Goal: Task Accomplishment & Management: Manage account settings

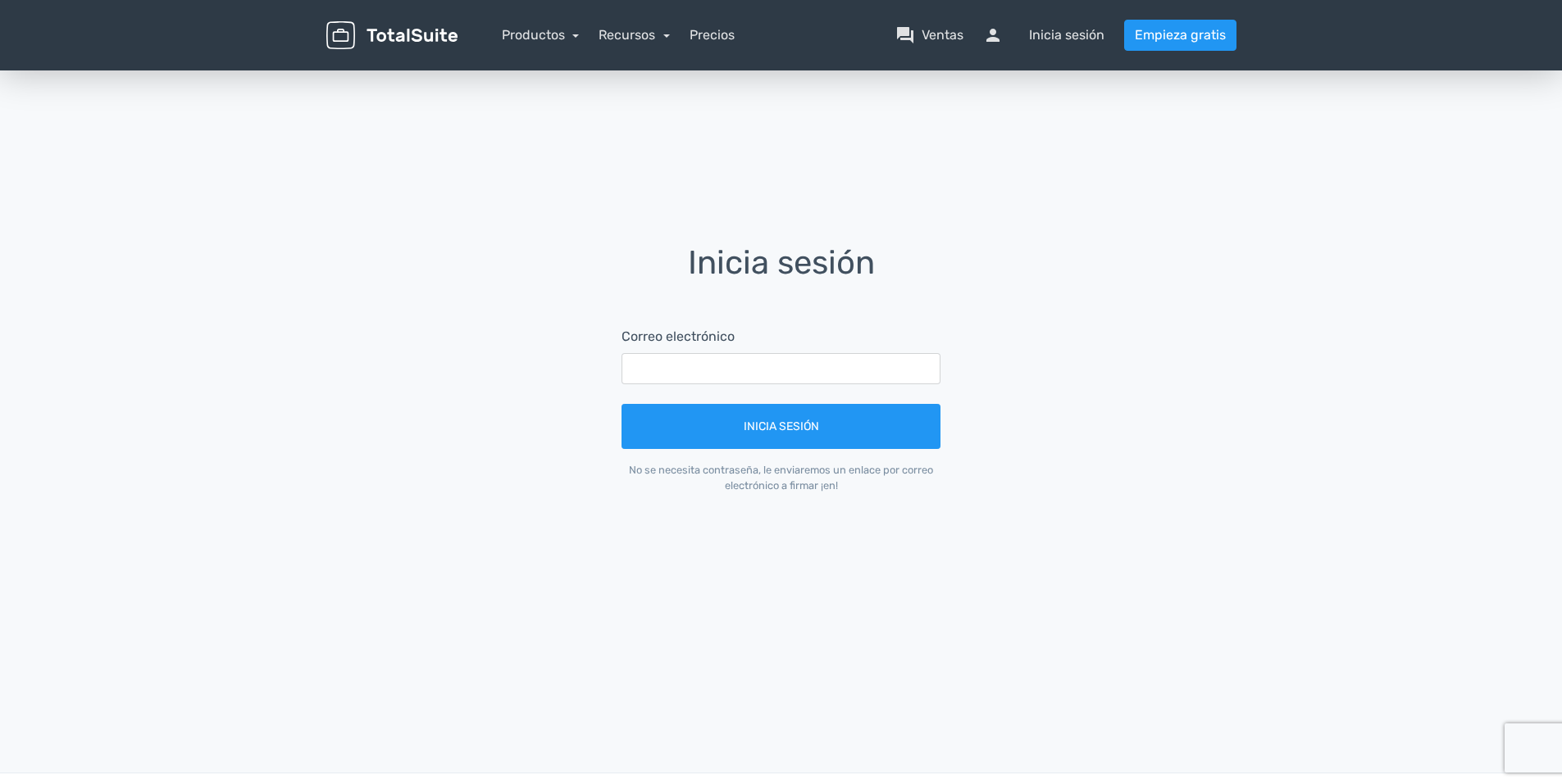
drag, startPoint x: 616, startPoint y: 361, endPoint x: 653, endPoint y: 371, distance: 38.3
click at [617, 361] on form "Correo electrónico Inicia sesión No se necesita contraseña, le enviaremos un en…" at bounding box center [781, 410] width 365 height 212
click at [661, 373] on input "text" at bounding box center [781, 368] width 319 height 31
type input "mileidysbp73@gmail.com"
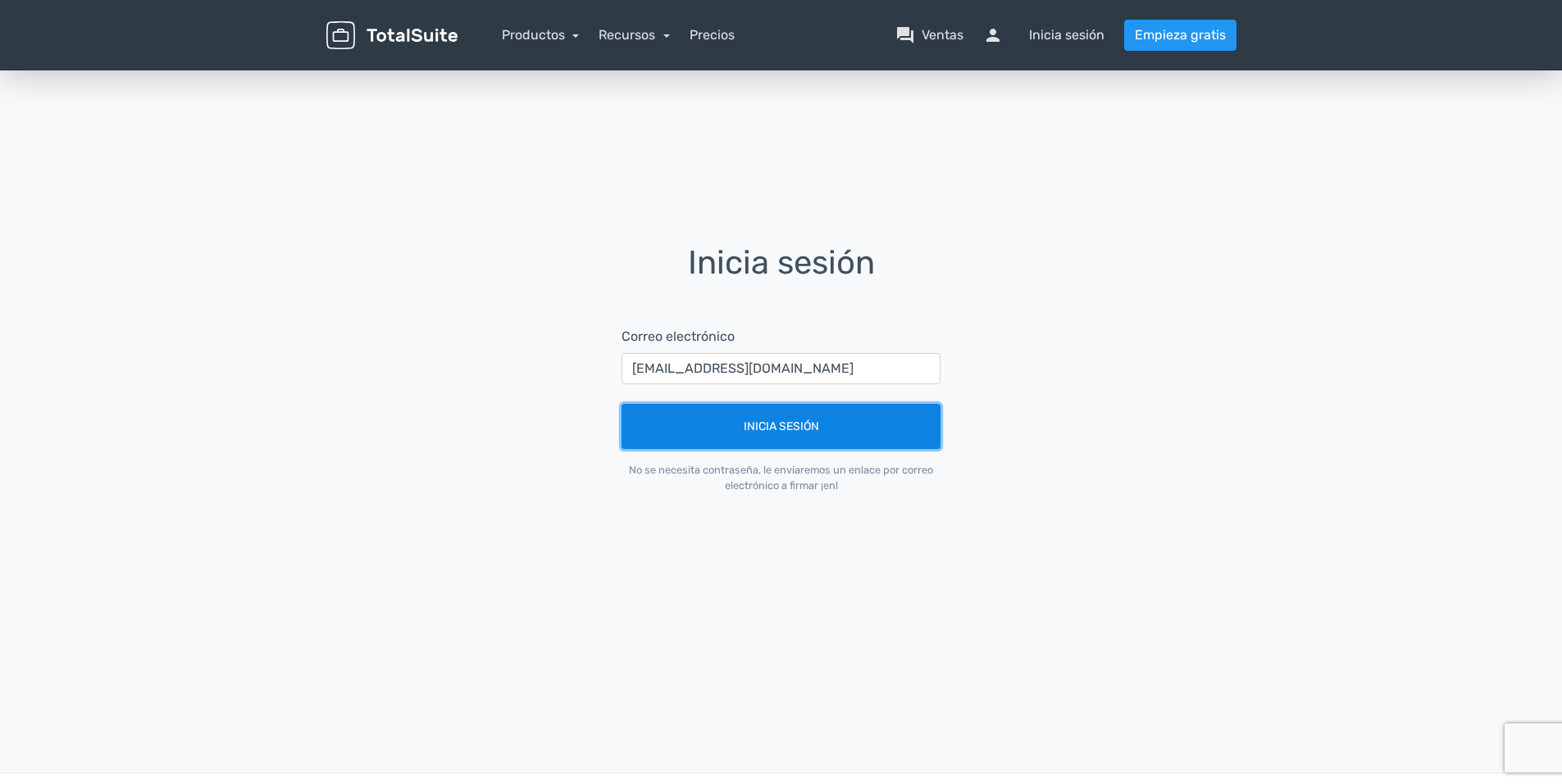
click at [741, 428] on button "Inicia sesión" at bounding box center [781, 426] width 319 height 45
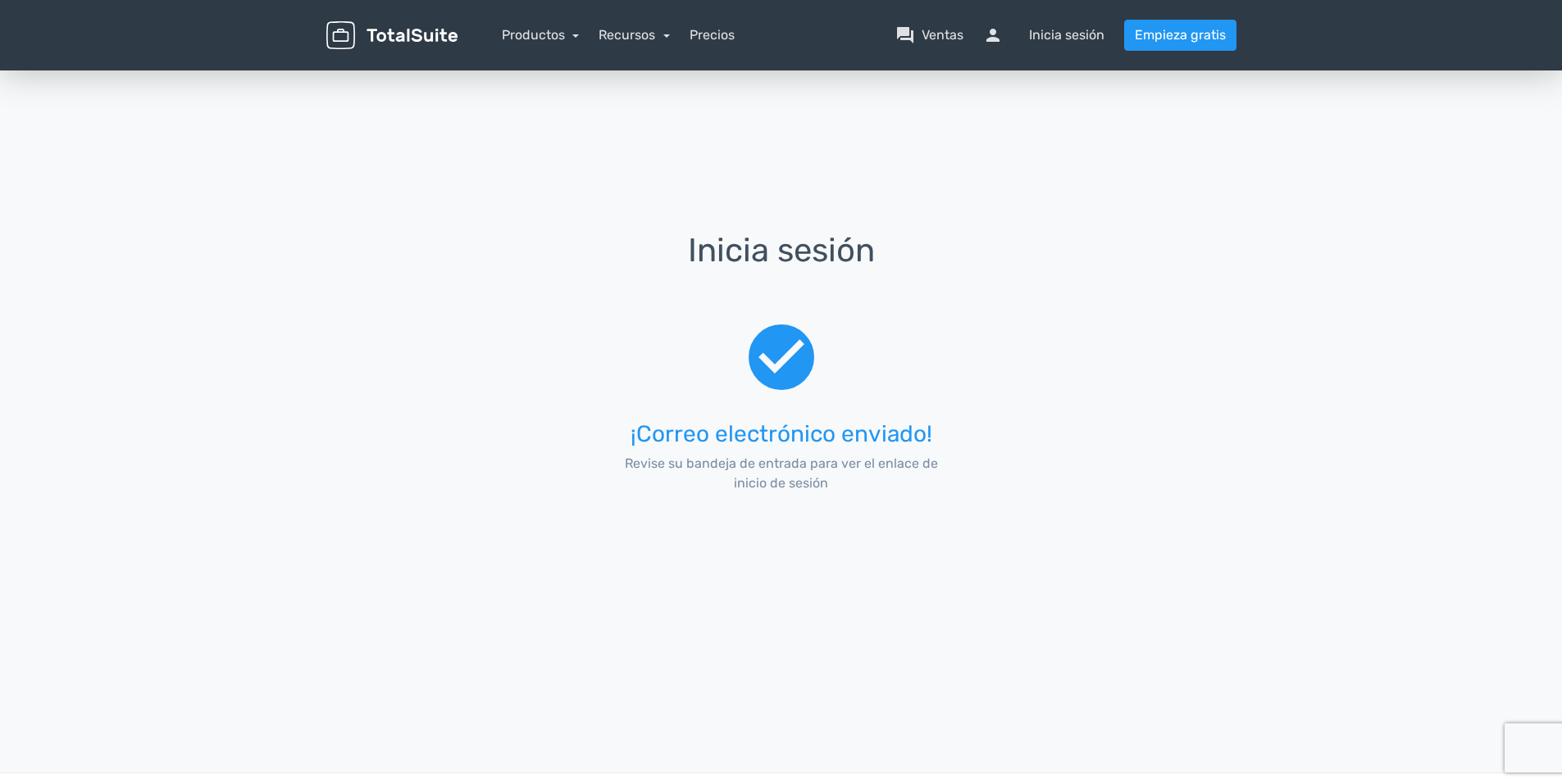
click at [407, 29] on img at bounding box center [392, 35] width 131 height 29
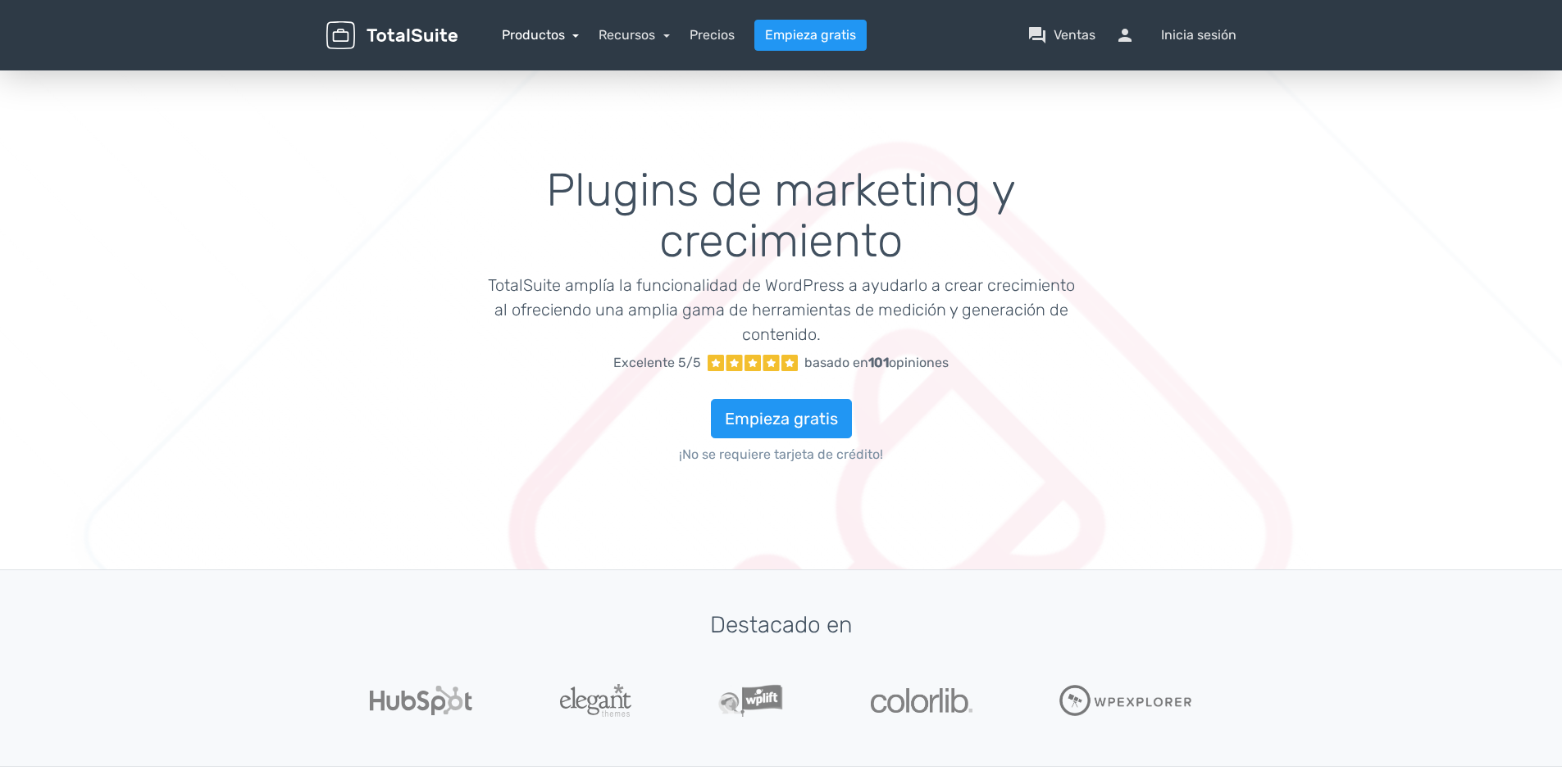
click at [526, 30] on link "Productos" at bounding box center [541, 35] width 78 height 16
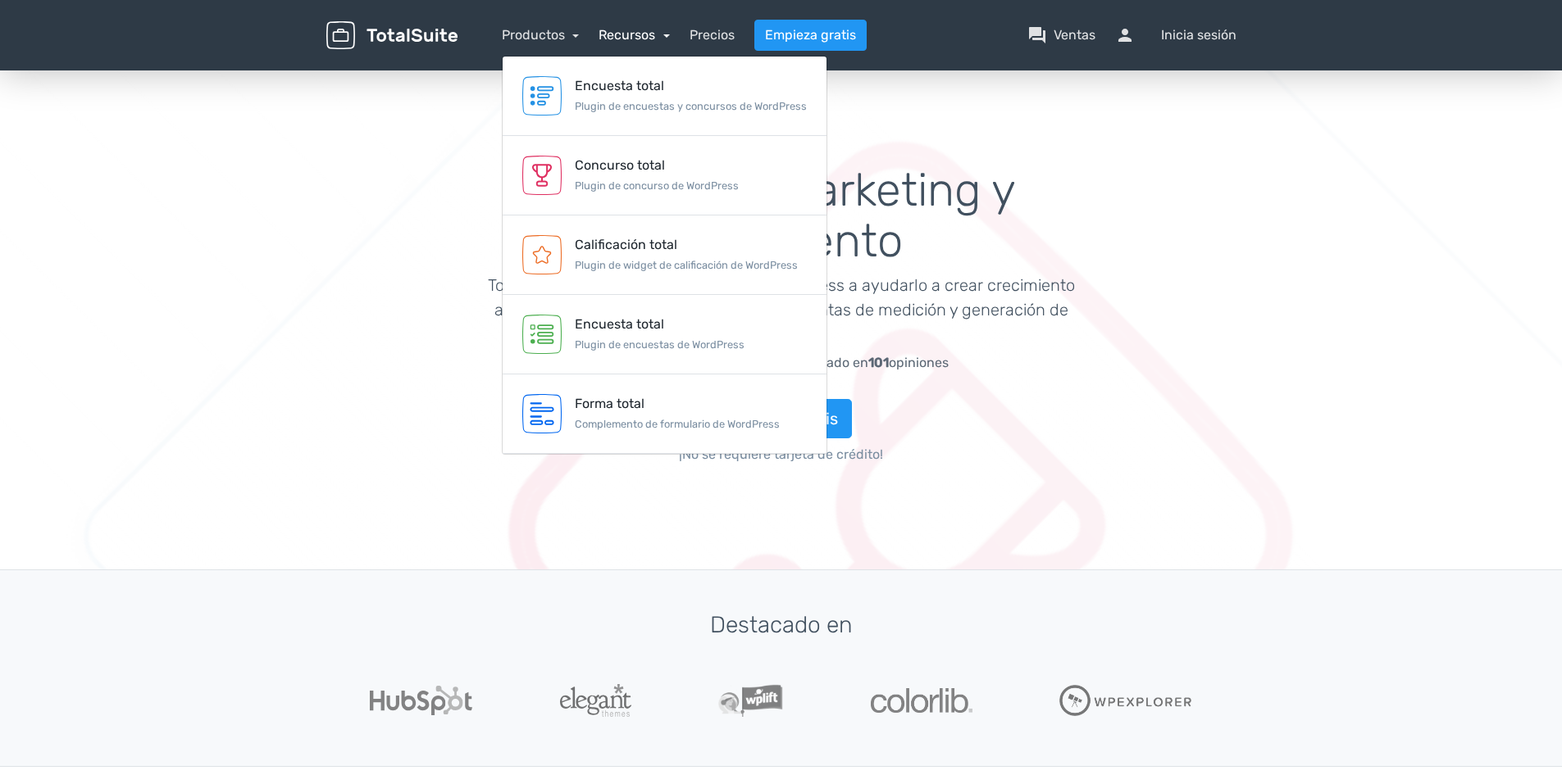
click at [631, 31] on link "Recursos" at bounding box center [634, 35] width 72 height 16
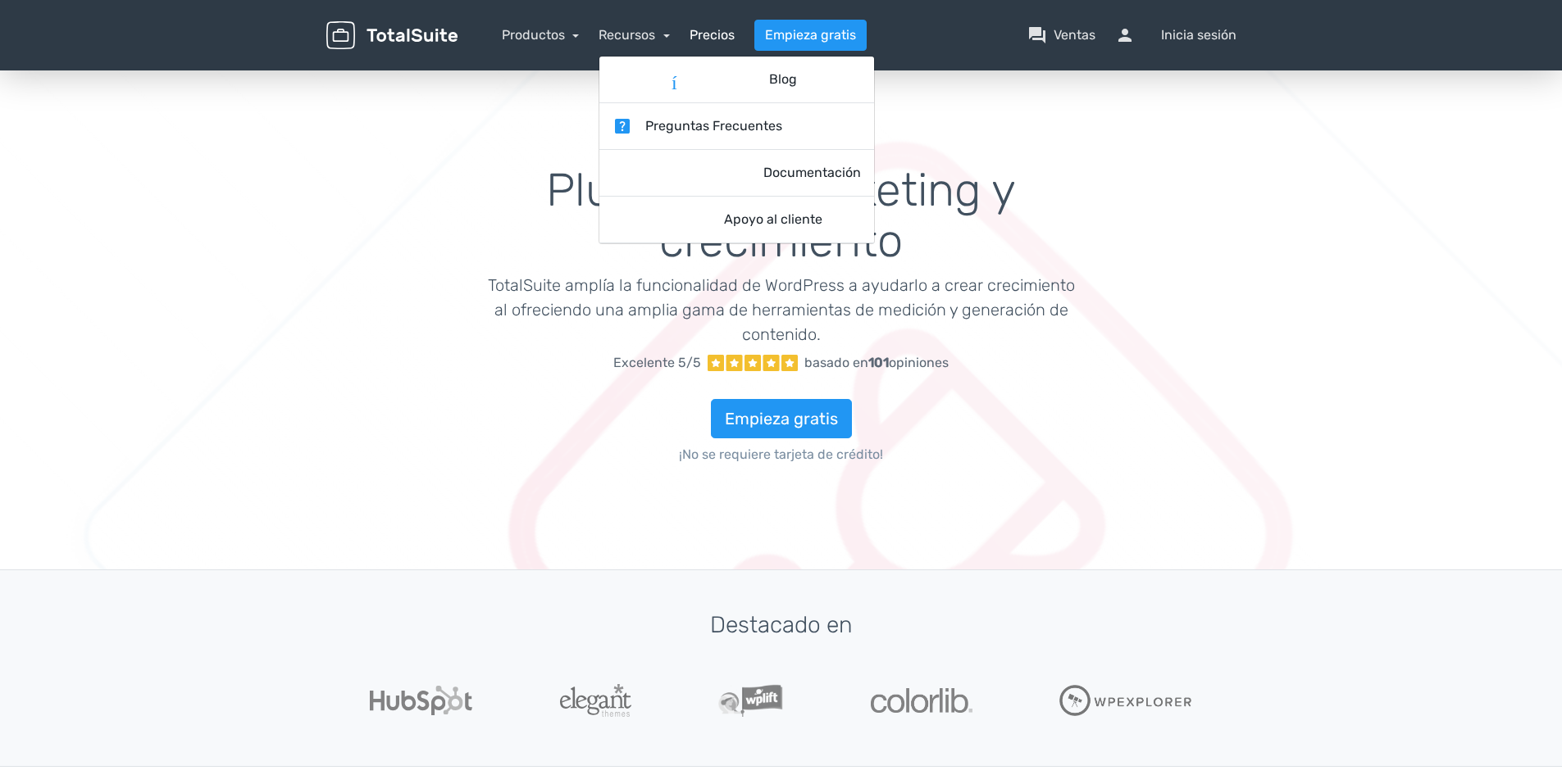
click at [728, 30] on link "Precios" at bounding box center [712, 36] width 45 height 20
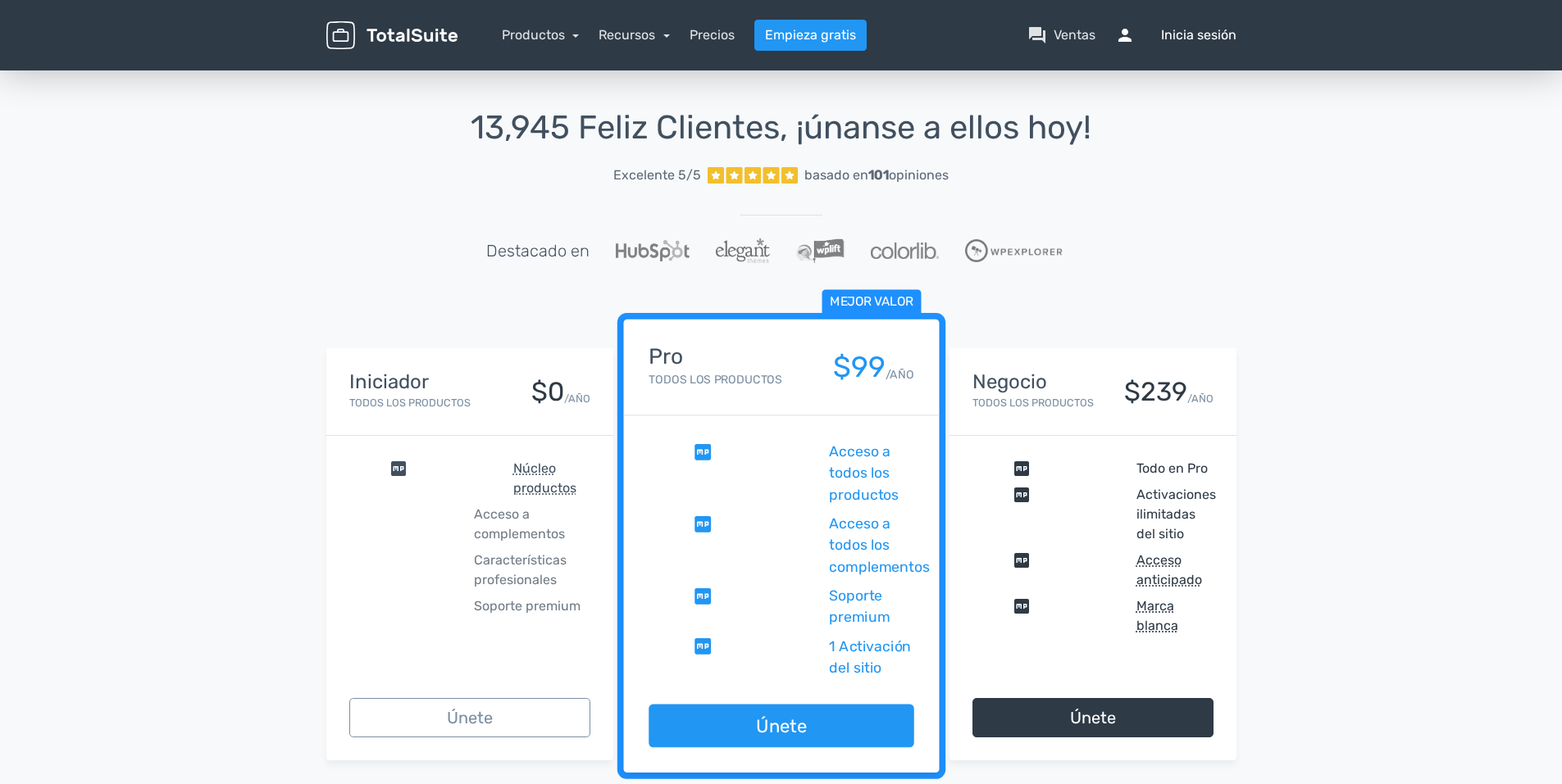
click at [1125, 35] on span "persona" at bounding box center [1135, 36] width 40 height 20
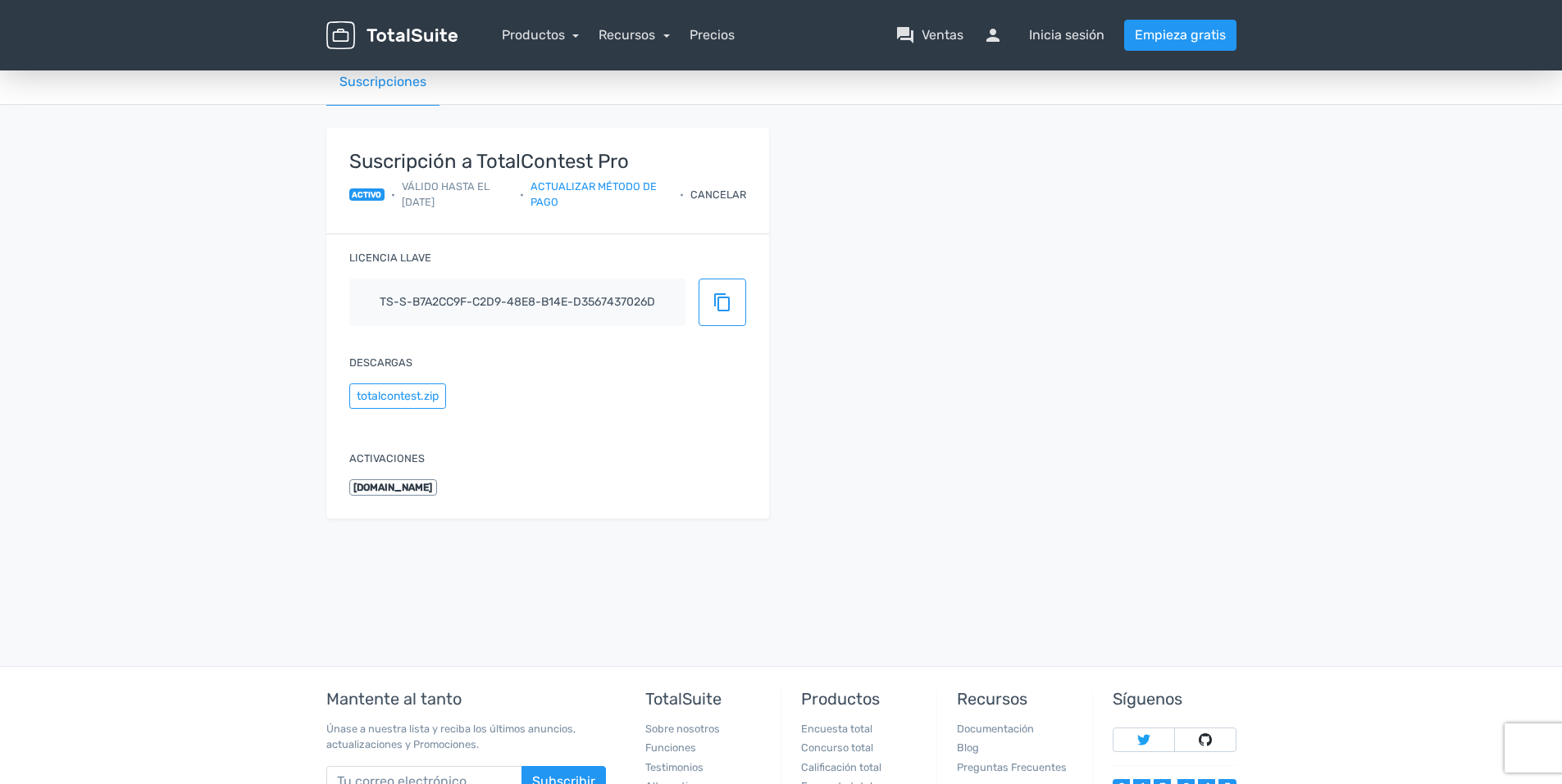
scroll to position [4, 0]
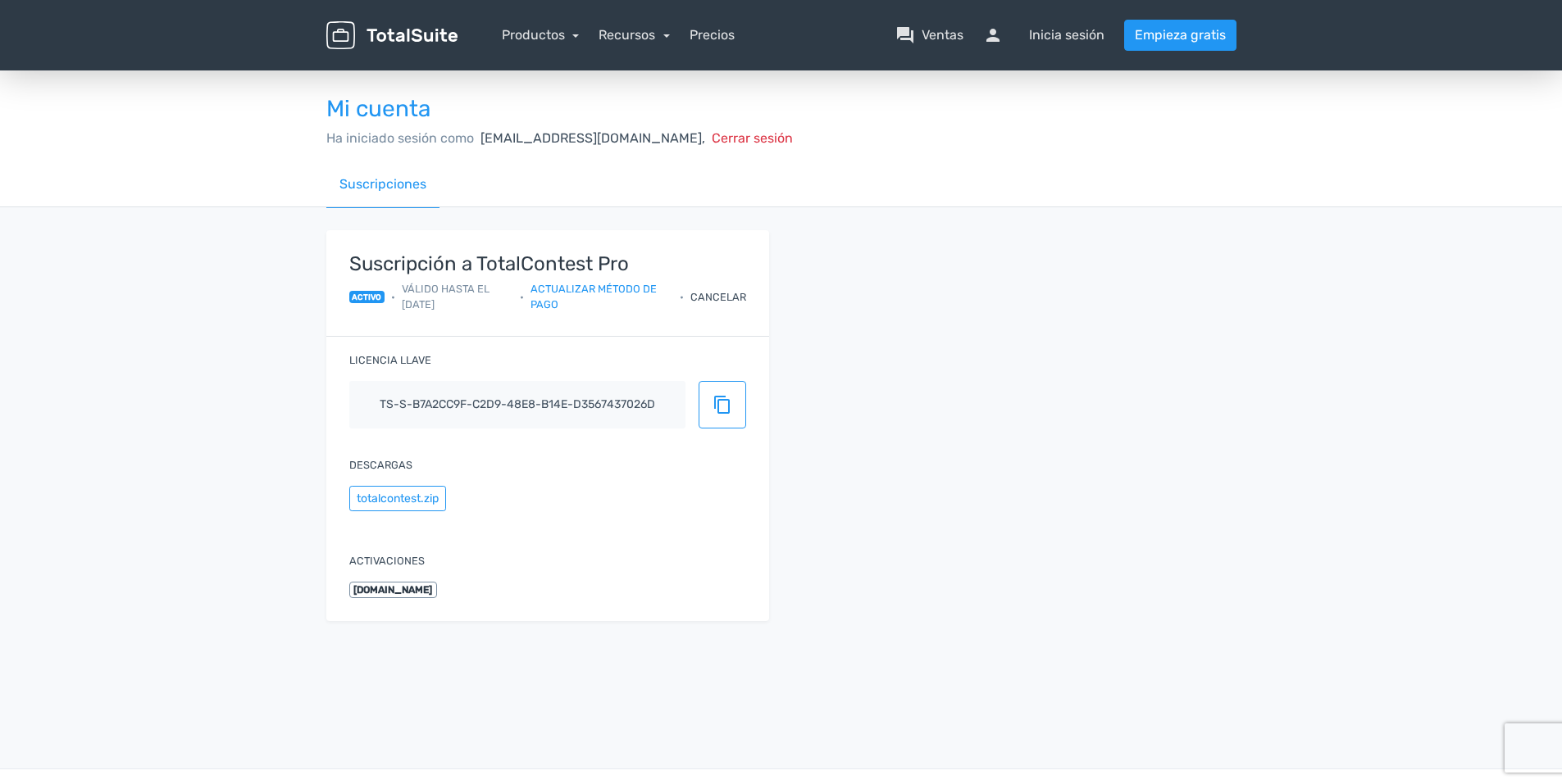
click at [712, 140] on span "Cerrar sesión" at bounding box center [753, 138] width 82 height 16
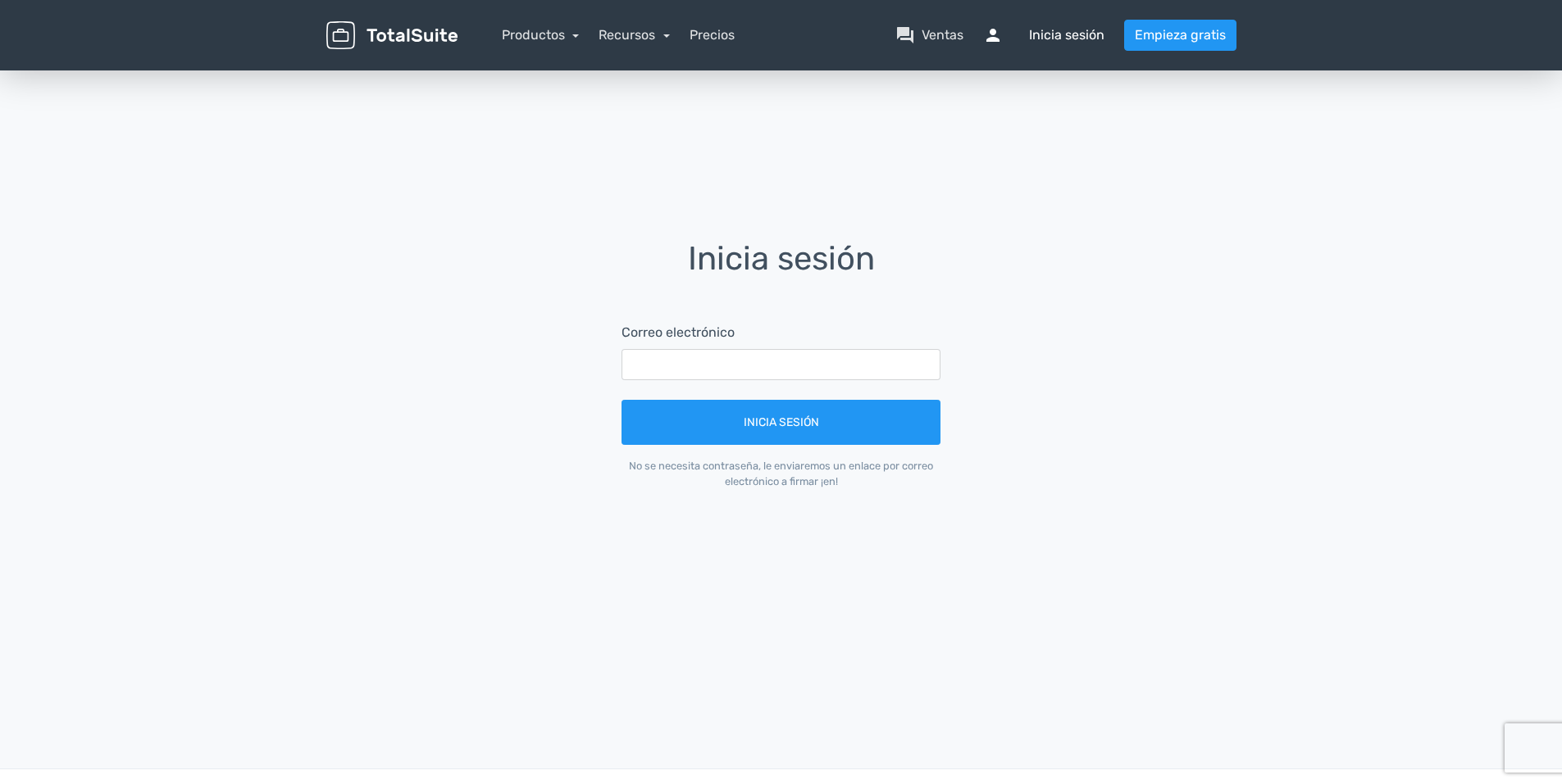
click at [1041, 37] on font "Inicia sesión" at bounding box center [1067, 36] width 76 height 20
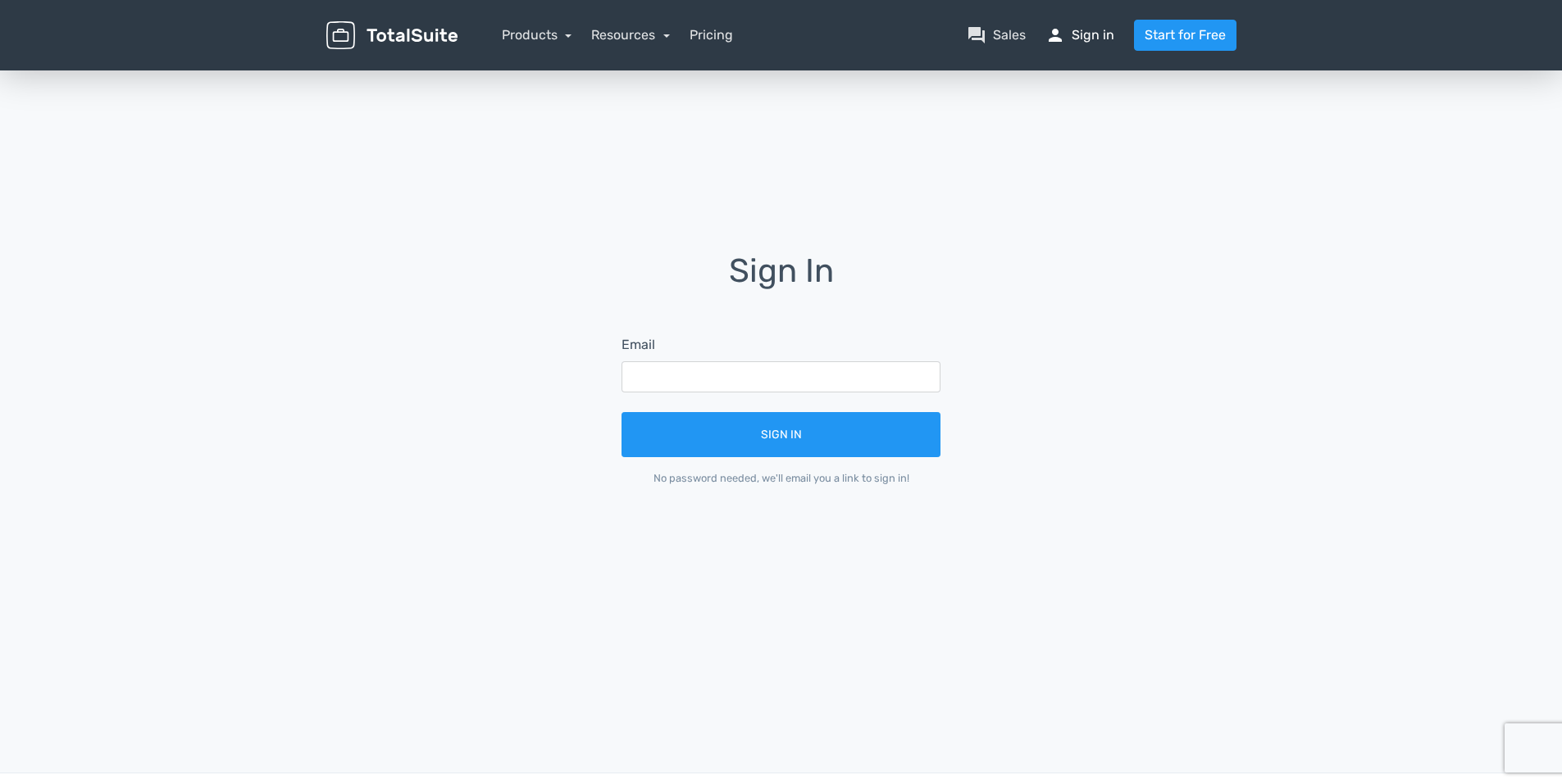
click at [1053, 30] on span "person" at bounding box center [1055, 36] width 20 height 20
click at [1077, 25] on nav "Products TotalPoll WordPress Poll and Contest Plugin TotalContest WordPress Con…" at bounding box center [859, 35] width 779 height 31
click at [652, 372] on input "text" at bounding box center [781, 376] width 319 height 31
type input "[EMAIL_ADDRESS][DOMAIN_NAME]"
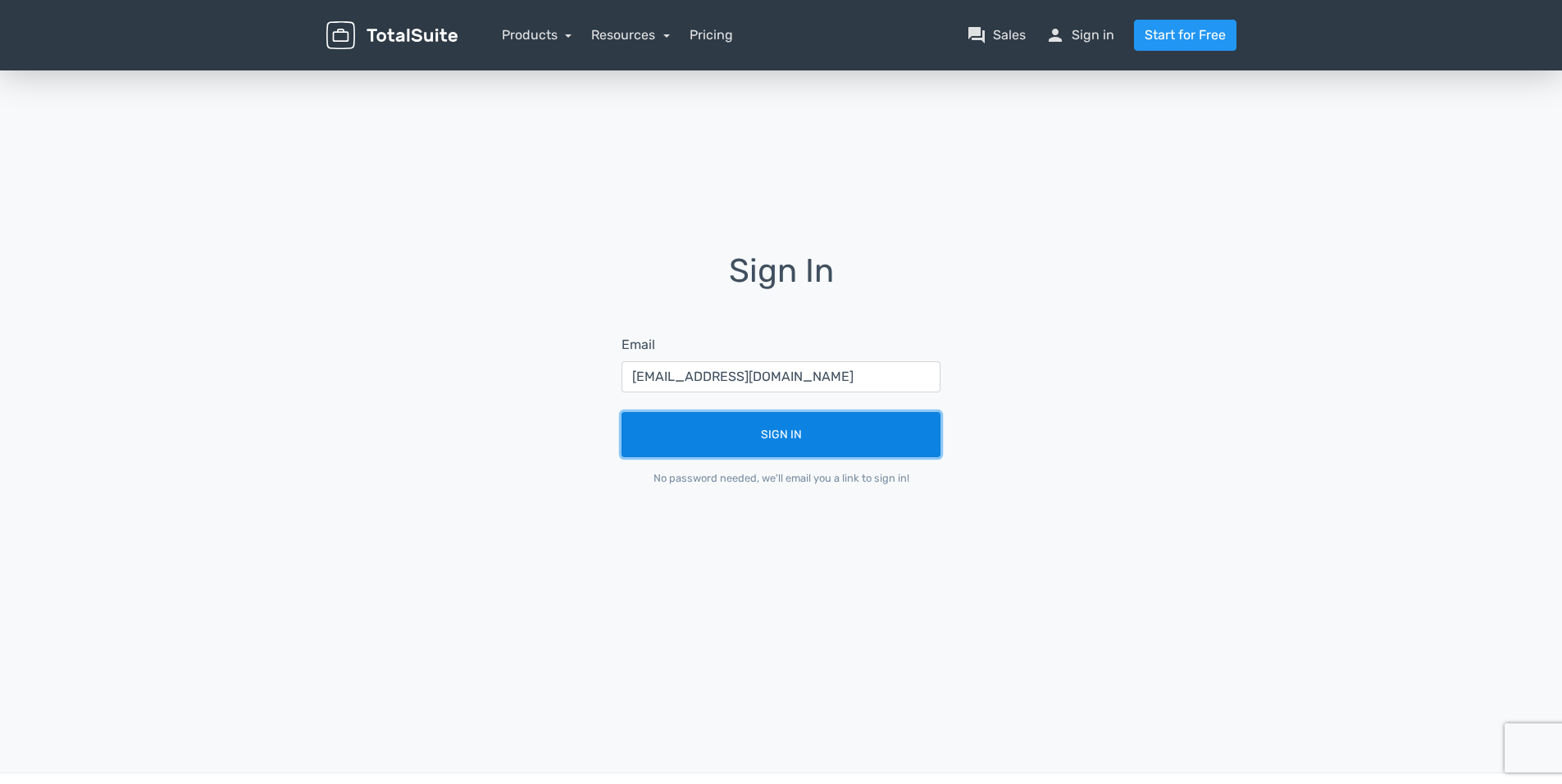
click at [744, 427] on button "Sign In" at bounding box center [781, 434] width 319 height 45
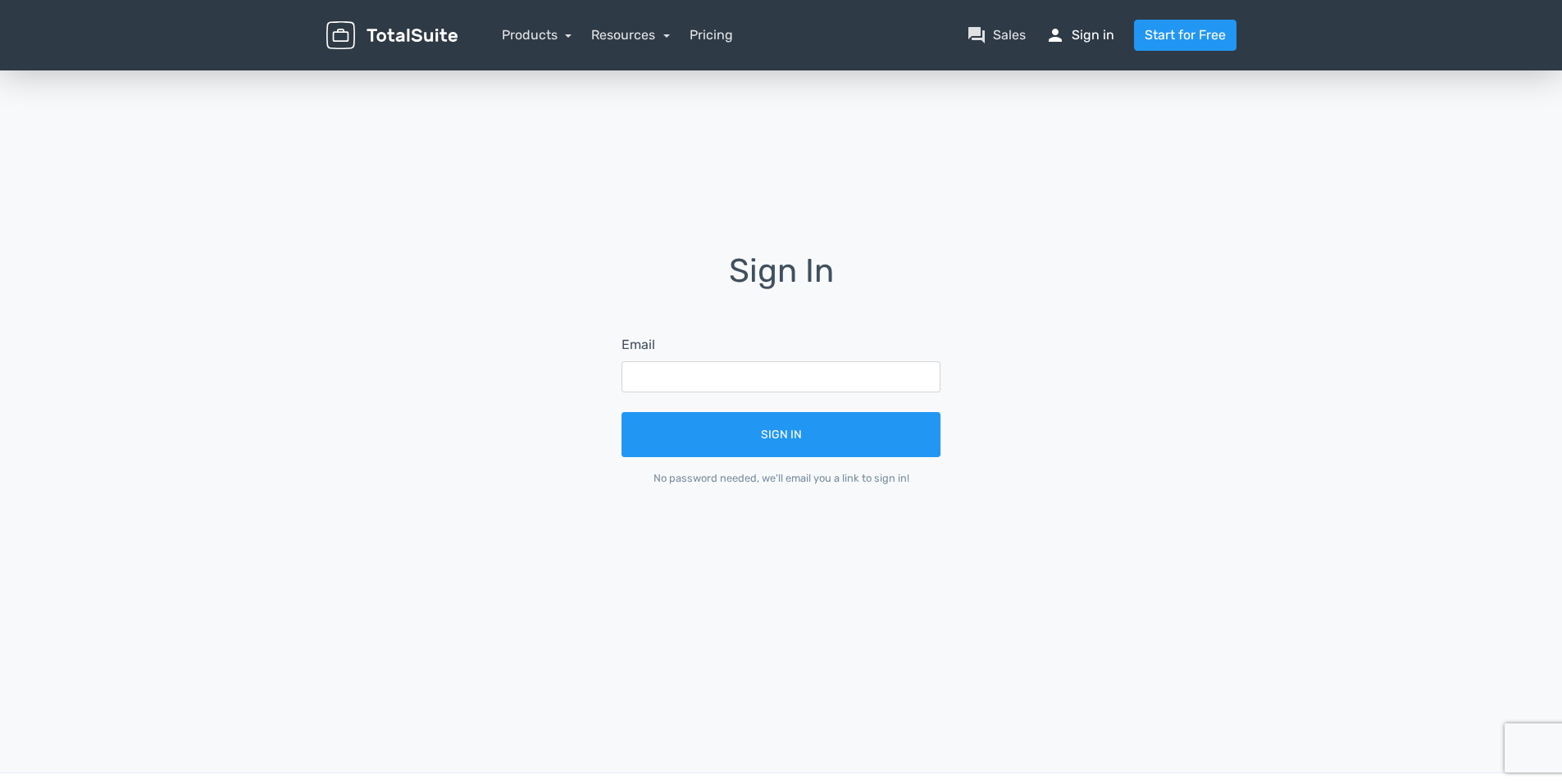
click at [1077, 33] on link "person Sign in" at bounding box center [1079, 36] width 69 height 20
click at [1056, 39] on span "person" at bounding box center [1055, 36] width 20 height 20
click at [1004, 35] on link "question_answer Sales" at bounding box center [996, 36] width 59 height 20
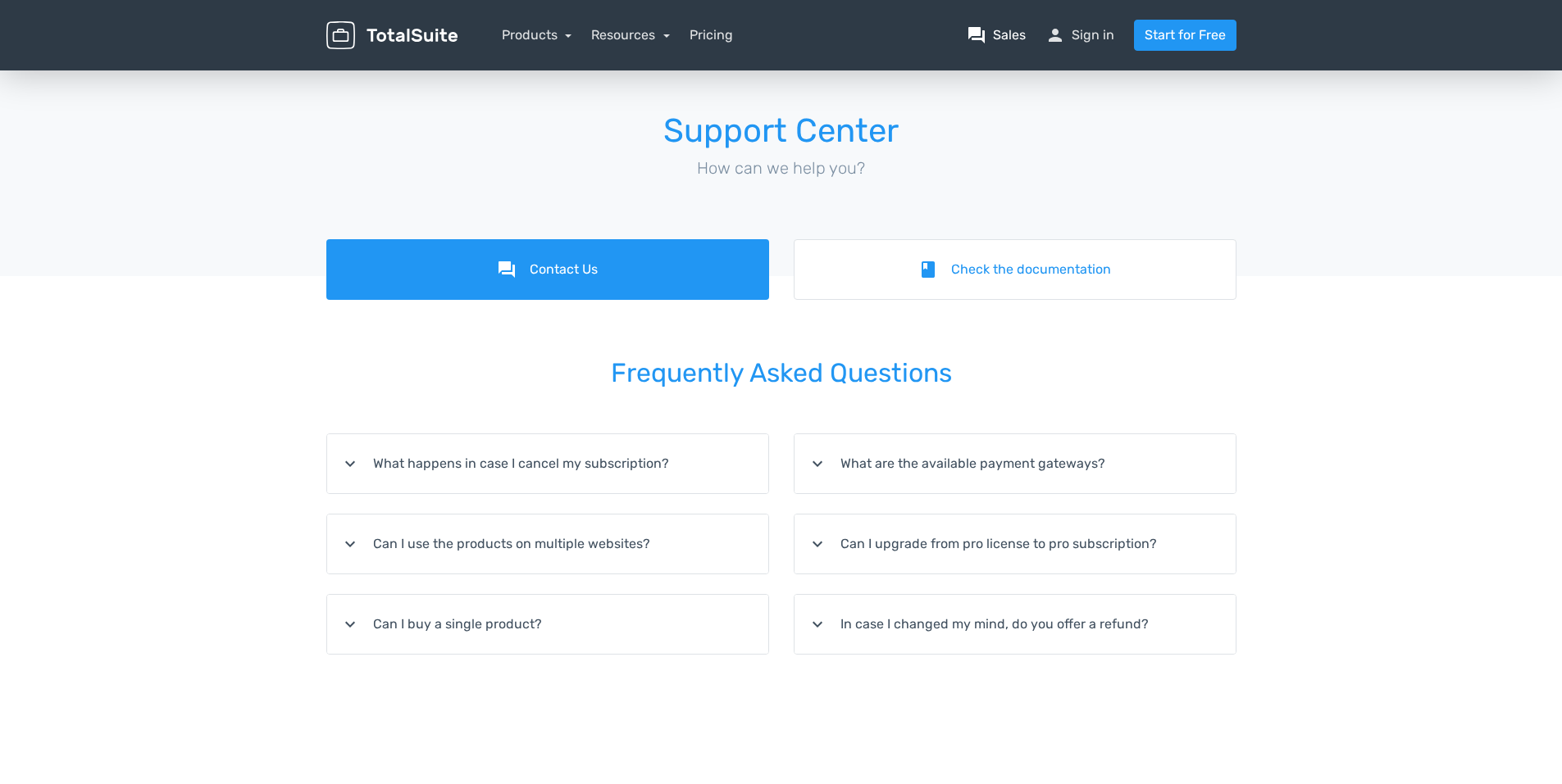
click at [1004, 35] on link "question_answer Sales" at bounding box center [996, 36] width 59 height 20
click at [1057, 34] on span "person" at bounding box center [1055, 36] width 20 height 20
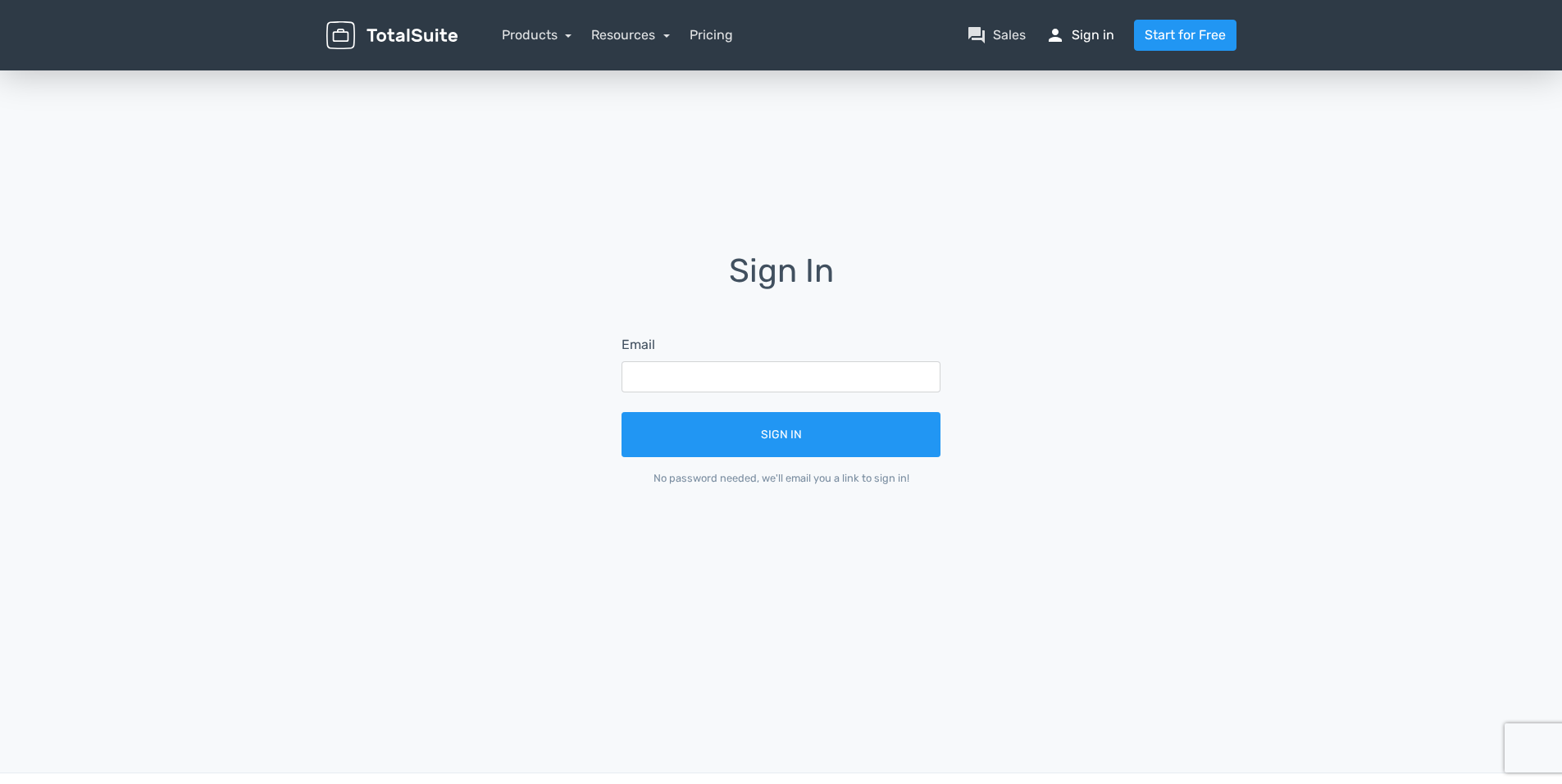
click at [1081, 40] on link "person Sign in" at bounding box center [1079, 36] width 69 height 20
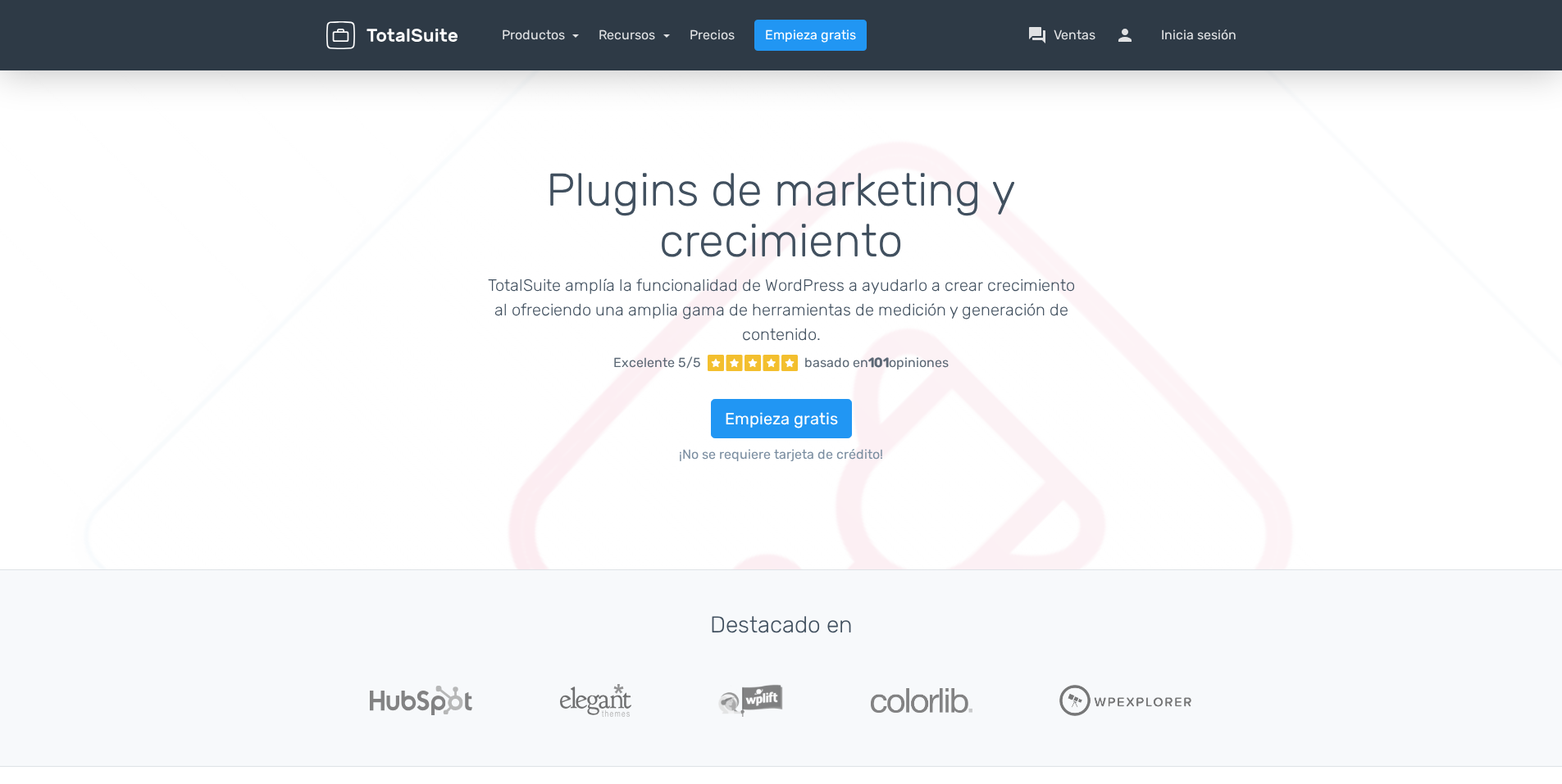
click at [345, 34] on img at bounding box center [392, 35] width 131 height 29
click at [345, 35] on img at bounding box center [392, 35] width 131 height 29
click at [1129, 32] on span "persona" at bounding box center [1135, 36] width 40 height 20
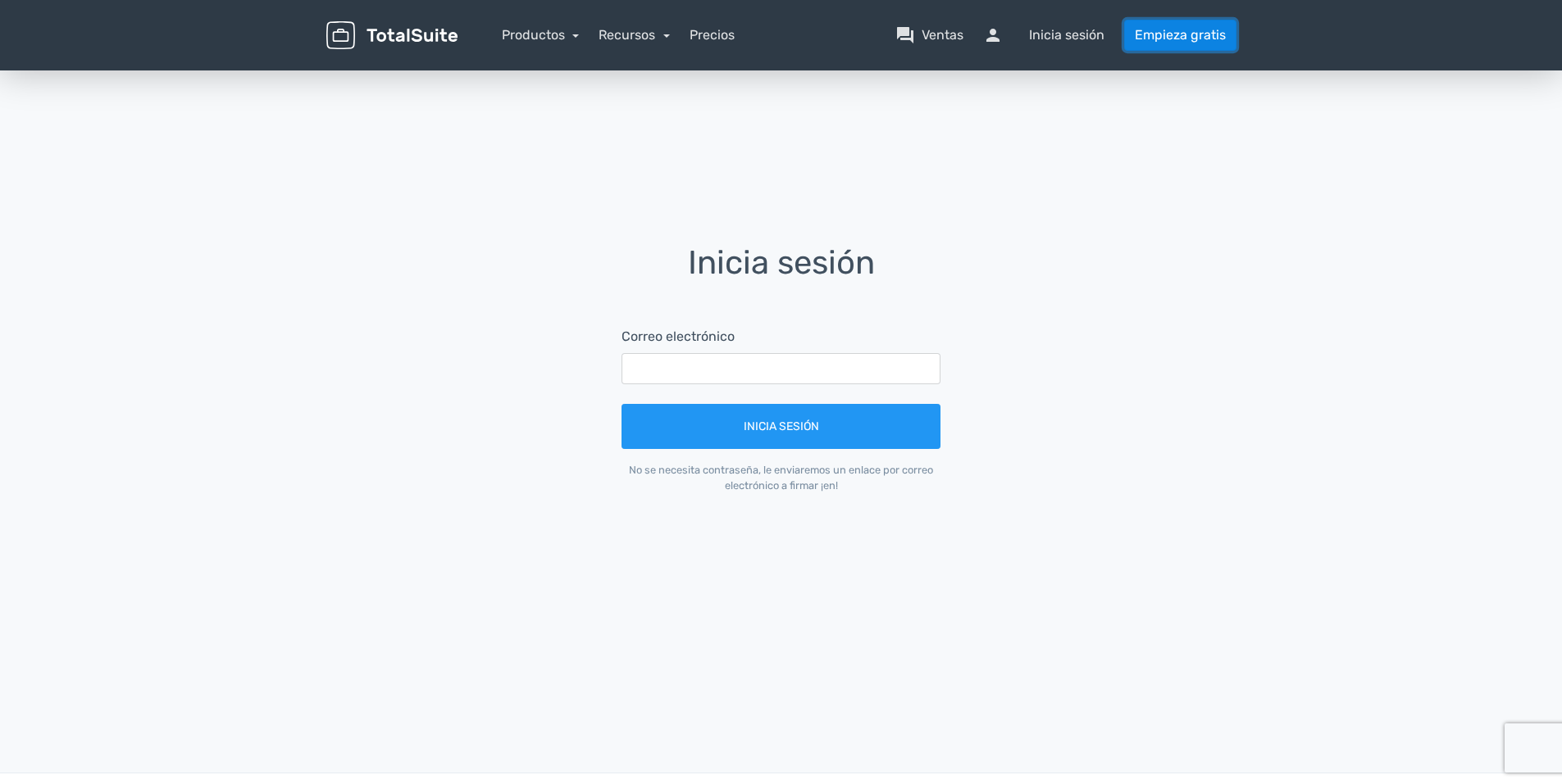
click at [1155, 34] on link "Empieza gratis" at bounding box center [1180, 35] width 112 height 31
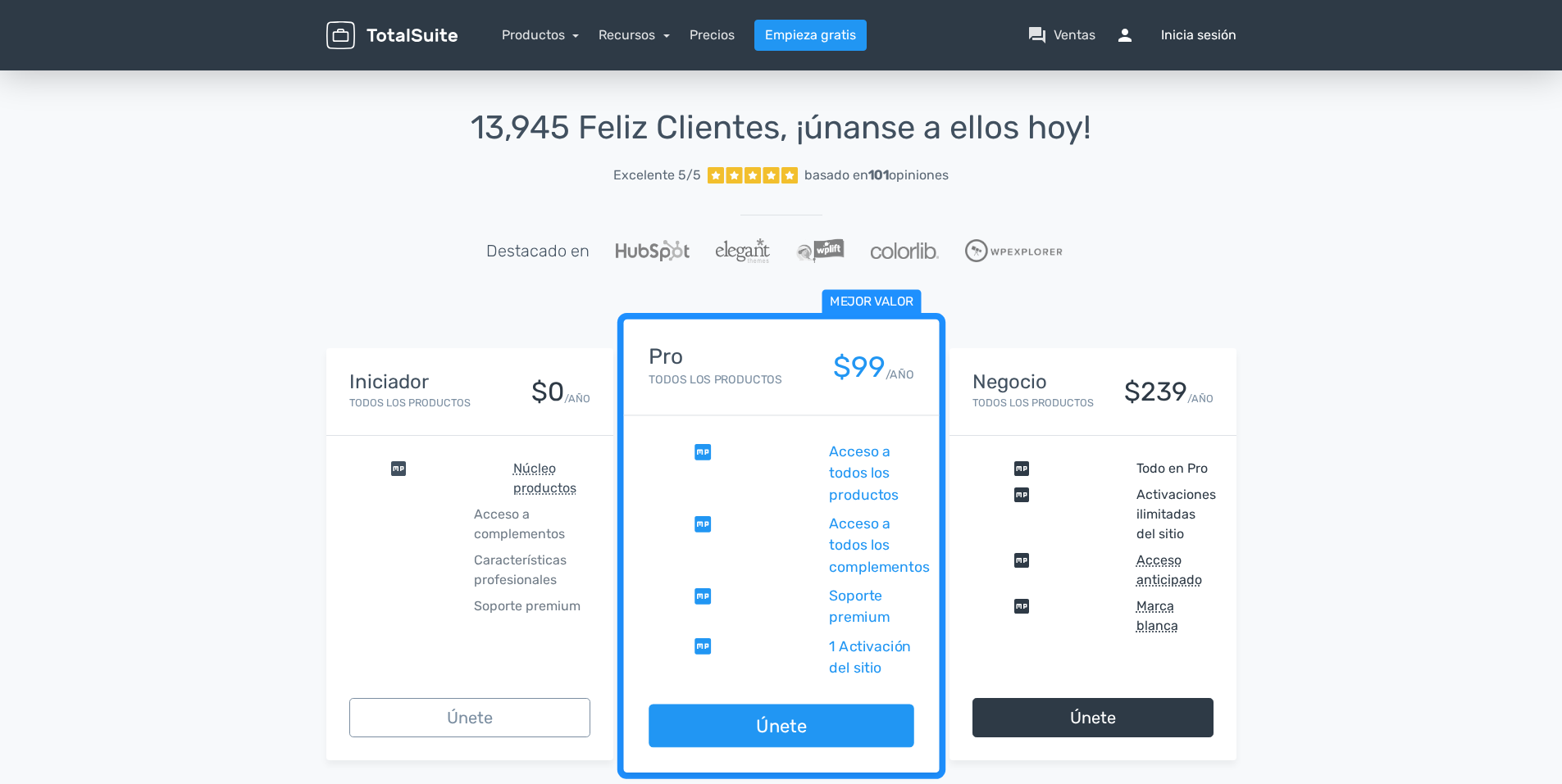
click at [1169, 33] on font "Inicia sesión" at bounding box center [1199, 36] width 76 height 20
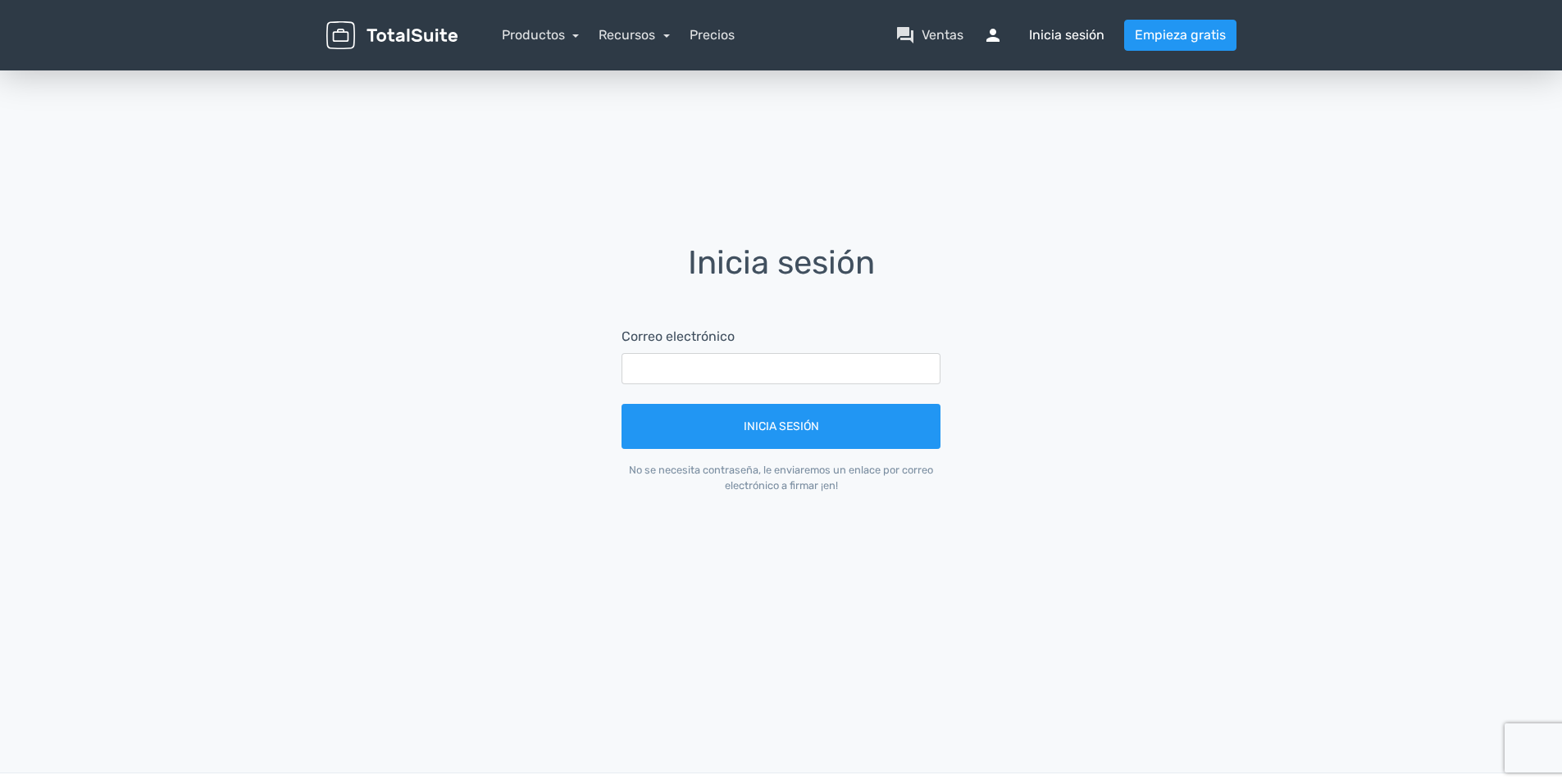
click at [1045, 28] on font "Inicia sesión" at bounding box center [1067, 36] width 76 height 20
click at [993, 33] on span "persona" at bounding box center [1004, 36] width 40 height 20
click at [1065, 33] on font "Inicia sesión" at bounding box center [1067, 36] width 76 height 20
click at [646, 355] on input "text" at bounding box center [781, 368] width 319 height 31
type input "mileidysbp73@gmail.com"
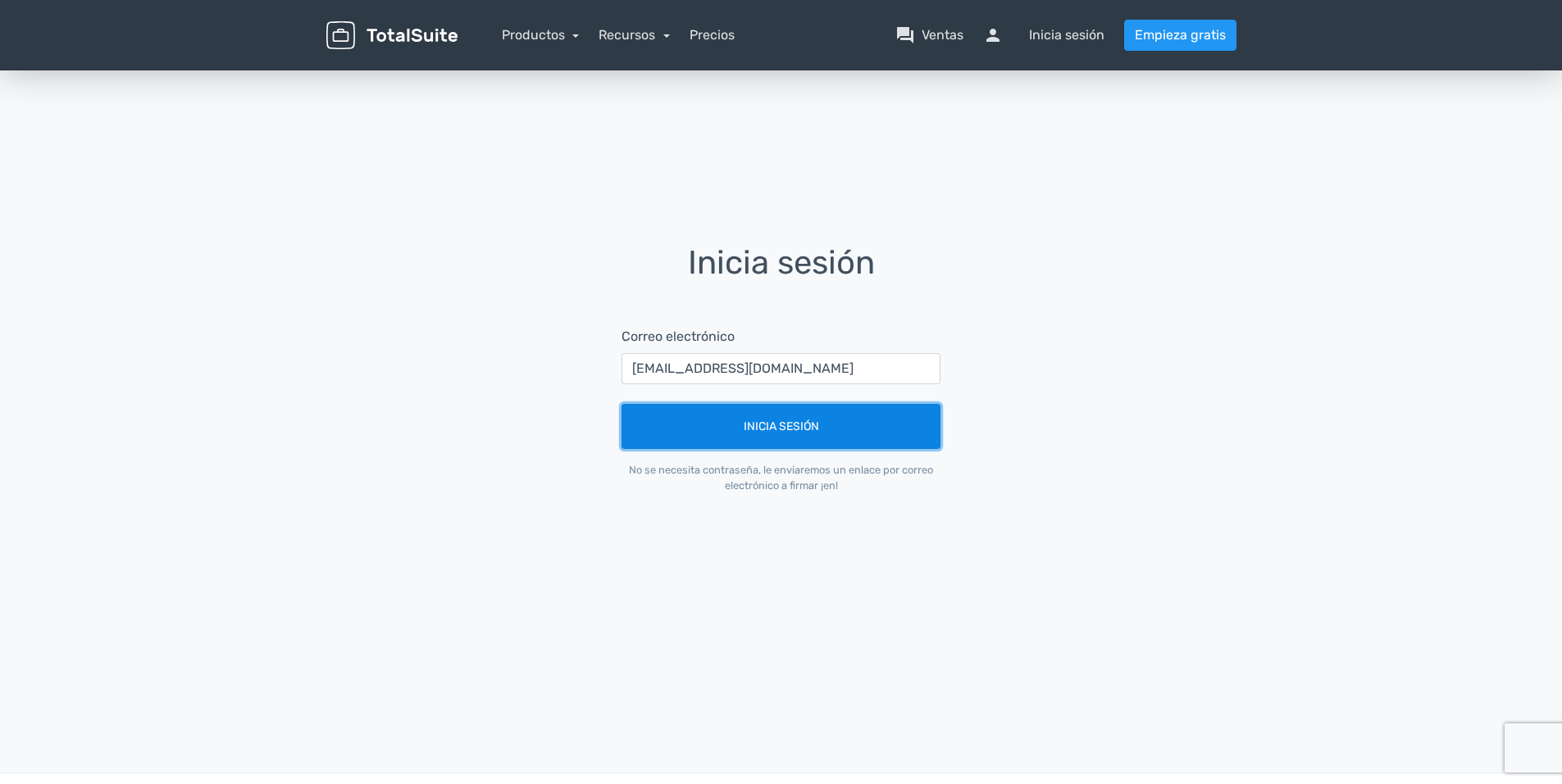
click at [700, 423] on button "Inicia sesión" at bounding box center [781, 426] width 319 height 45
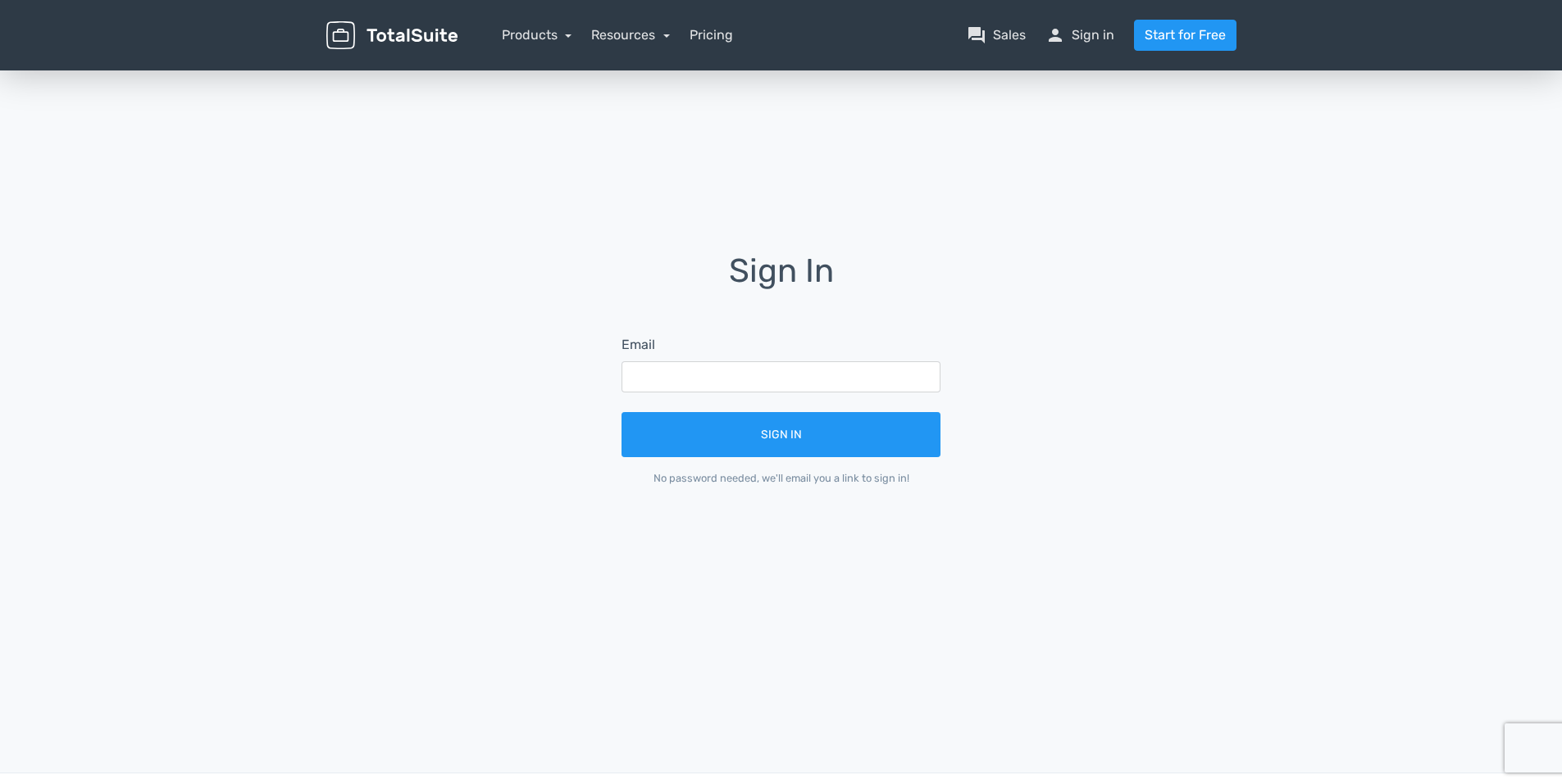
click at [805, 262] on h1 "Sign In" at bounding box center [781, 282] width 365 height 59
drag, startPoint x: 859, startPoint y: 284, endPoint x: 827, endPoint y: 282, distance: 32.1
click at [849, 285] on h1 "Sign In" at bounding box center [781, 282] width 365 height 59
click at [818, 280] on h1 "Sign In" at bounding box center [781, 282] width 365 height 59
click at [781, 276] on h1 "Sign In" at bounding box center [781, 282] width 365 height 59
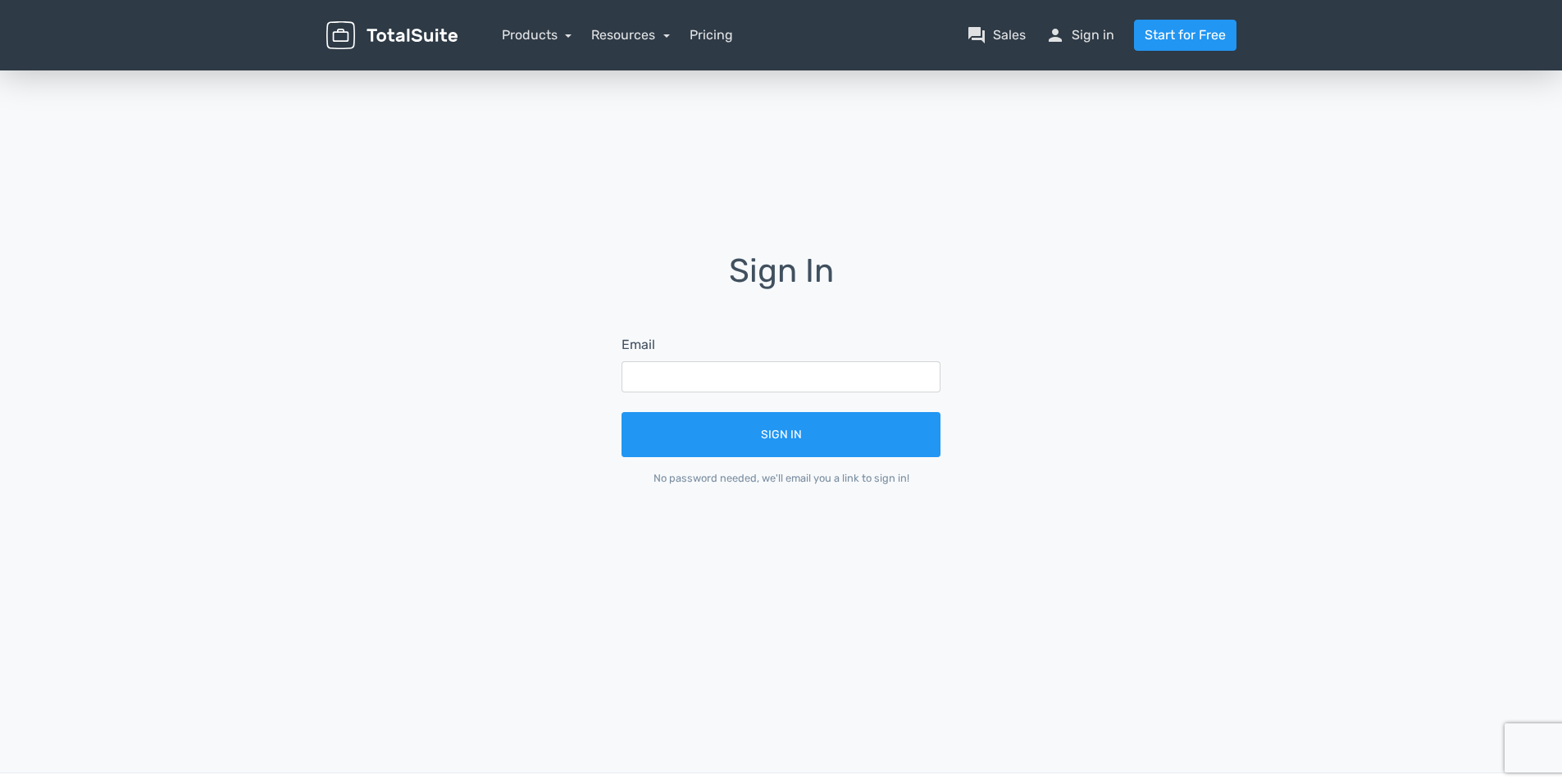
click at [744, 288] on h1 "Sign In" at bounding box center [781, 282] width 365 height 59
drag, startPoint x: 719, startPoint y: 295, endPoint x: 700, endPoint y: 303, distance: 20.6
click at [713, 302] on h1 "Sign In" at bounding box center [781, 282] width 365 height 59
drag, startPoint x: 620, startPoint y: 282, endPoint x: 605, endPoint y: 277, distance: 15.8
click at [620, 282] on h1 "Sign In" at bounding box center [781, 282] width 365 height 59
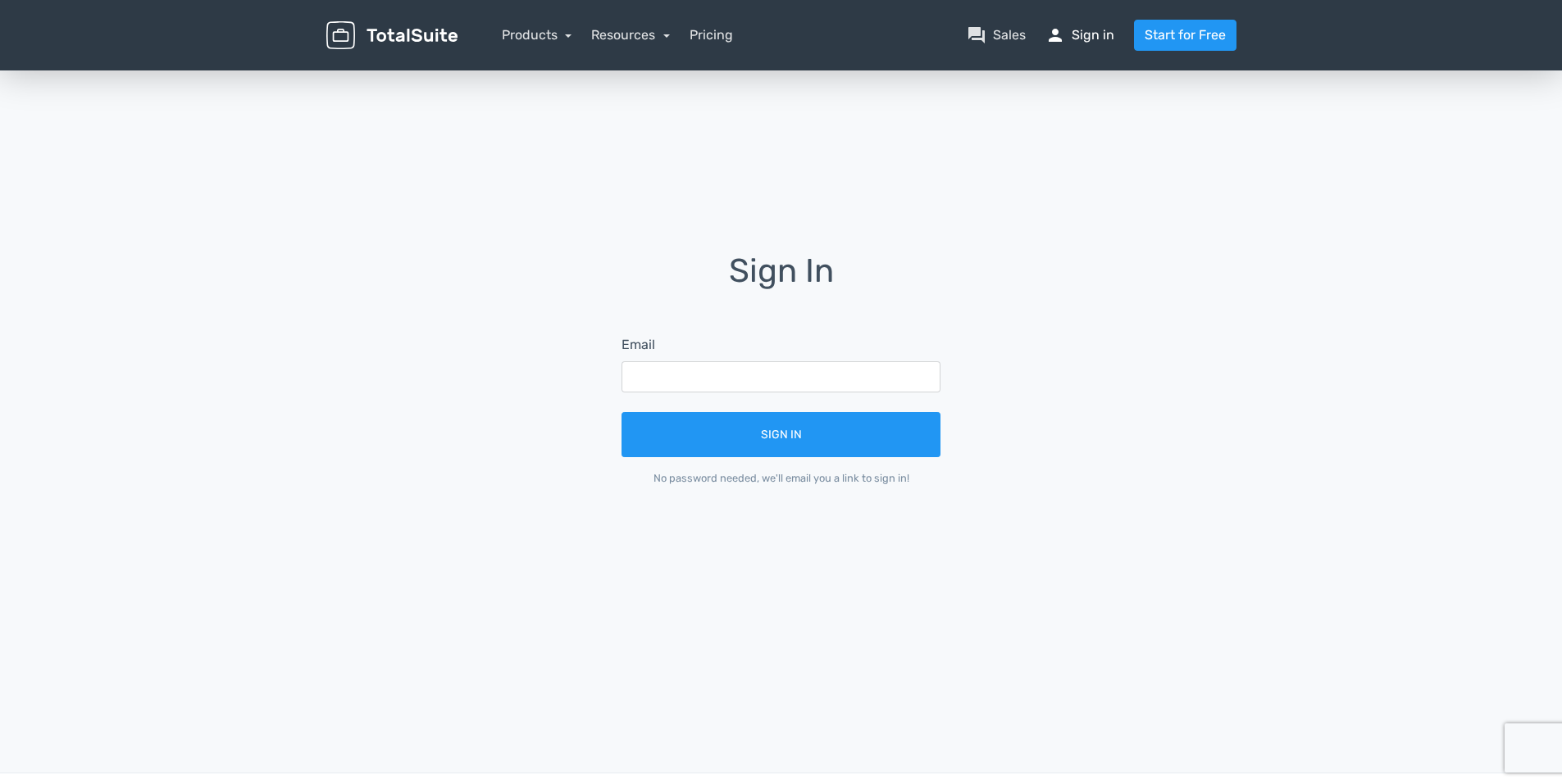
click at [1102, 36] on link "person Sign in" at bounding box center [1079, 36] width 69 height 20
click at [1071, 37] on link "person Sign in" at bounding box center [1079, 36] width 69 height 20
click at [1058, 37] on span "person" at bounding box center [1055, 36] width 20 height 20
click at [1005, 35] on link "question_answer Sales" at bounding box center [996, 36] width 59 height 20
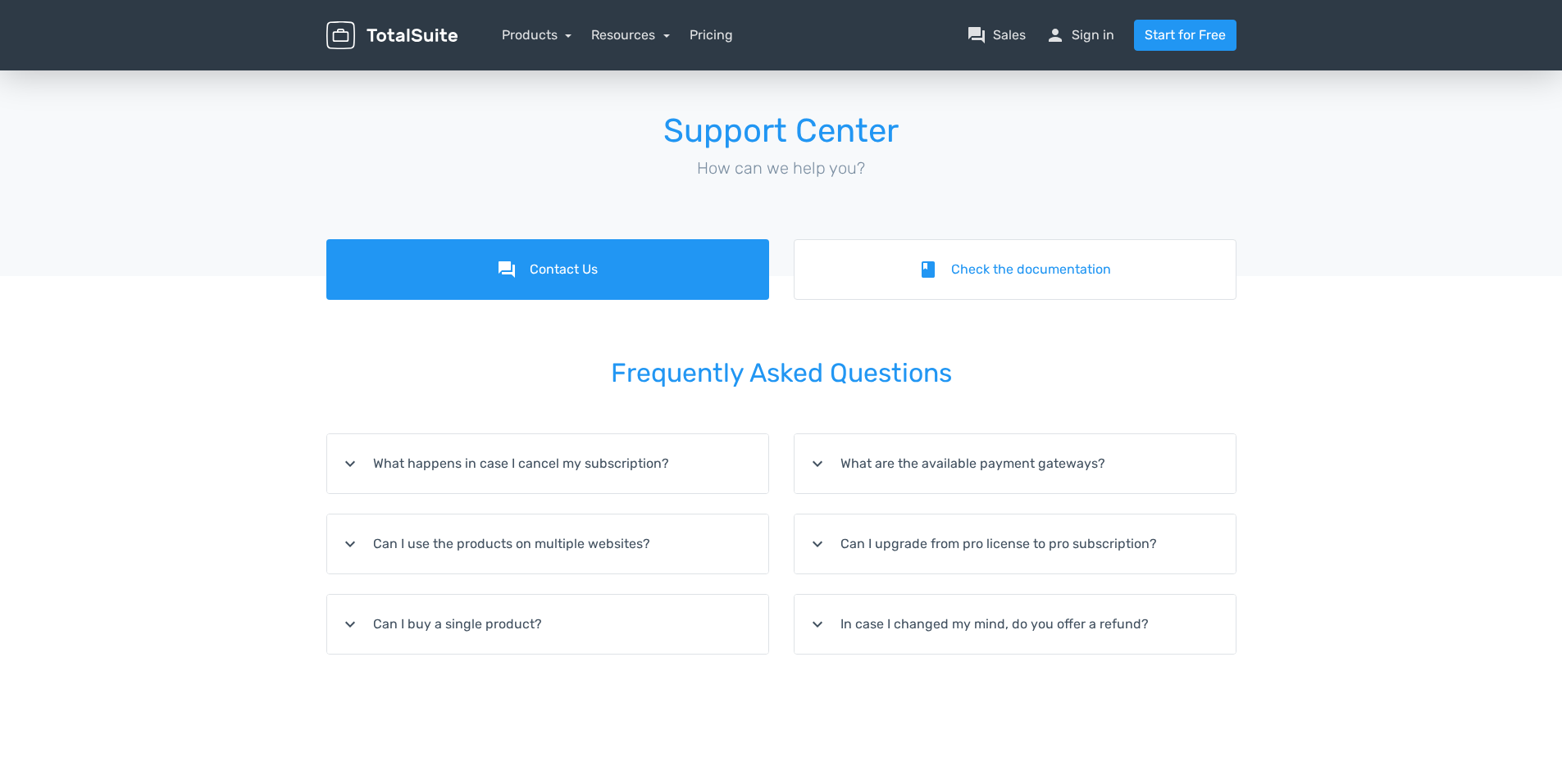
click at [1070, 30] on link "person Sign in" at bounding box center [1079, 36] width 69 height 20
drag, startPoint x: 1051, startPoint y: 34, endPoint x: 1092, endPoint y: 37, distance: 41.1
click at [1091, 37] on nav "Products TotalPoll WordPress Poll and Contest Plugin TotalContest WordPress Con…" at bounding box center [859, 35] width 779 height 31
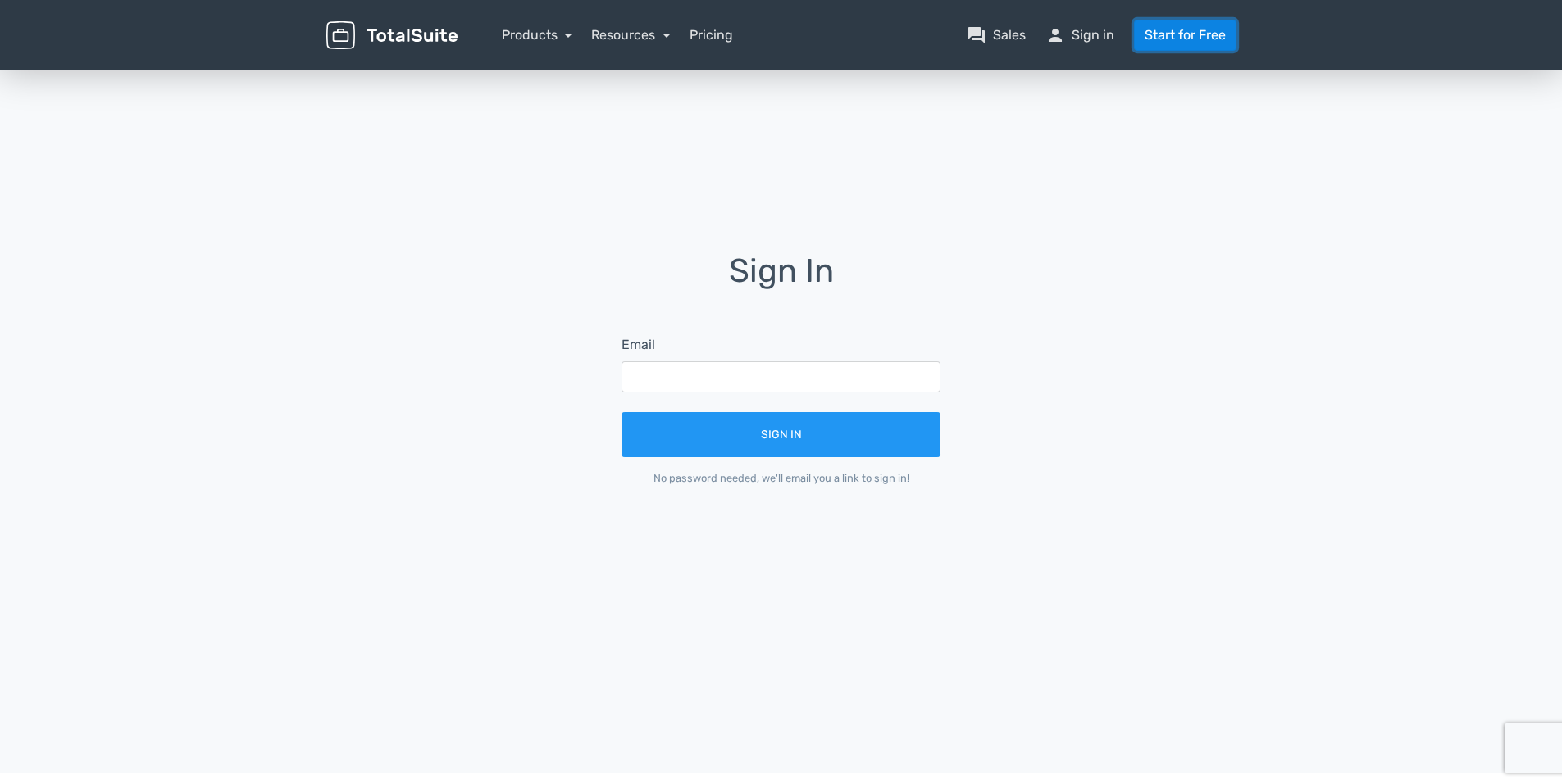
click at [1159, 38] on link "Start for Free" at bounding box center [1185, 35] width 103 height 31
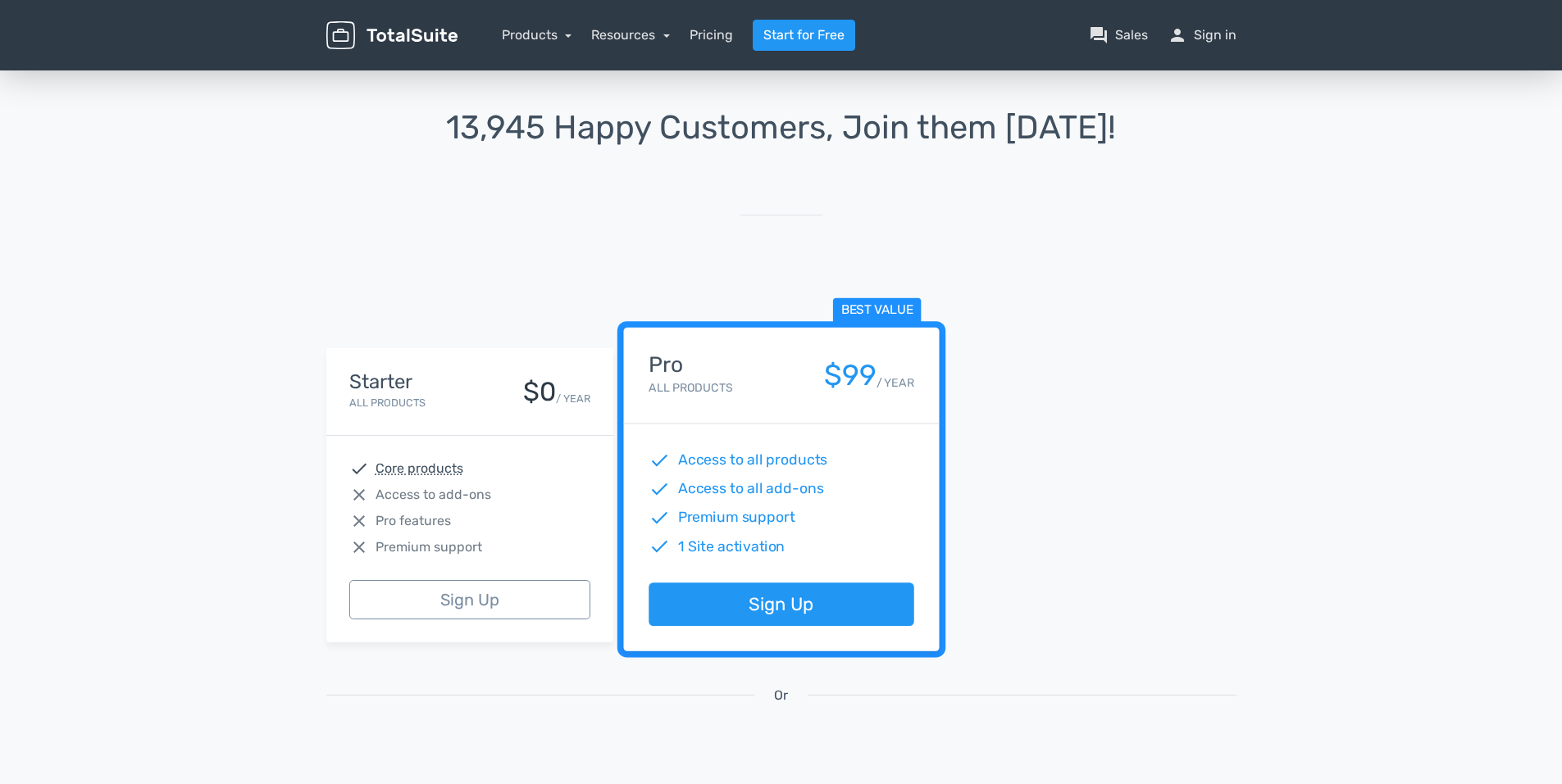
click at [1087, 49] on nav "Products TotalPoll WordPress Poll and Contest Plugin TotalContest WordPress Con…" at bounding box center [859, 35] width 779 height 31
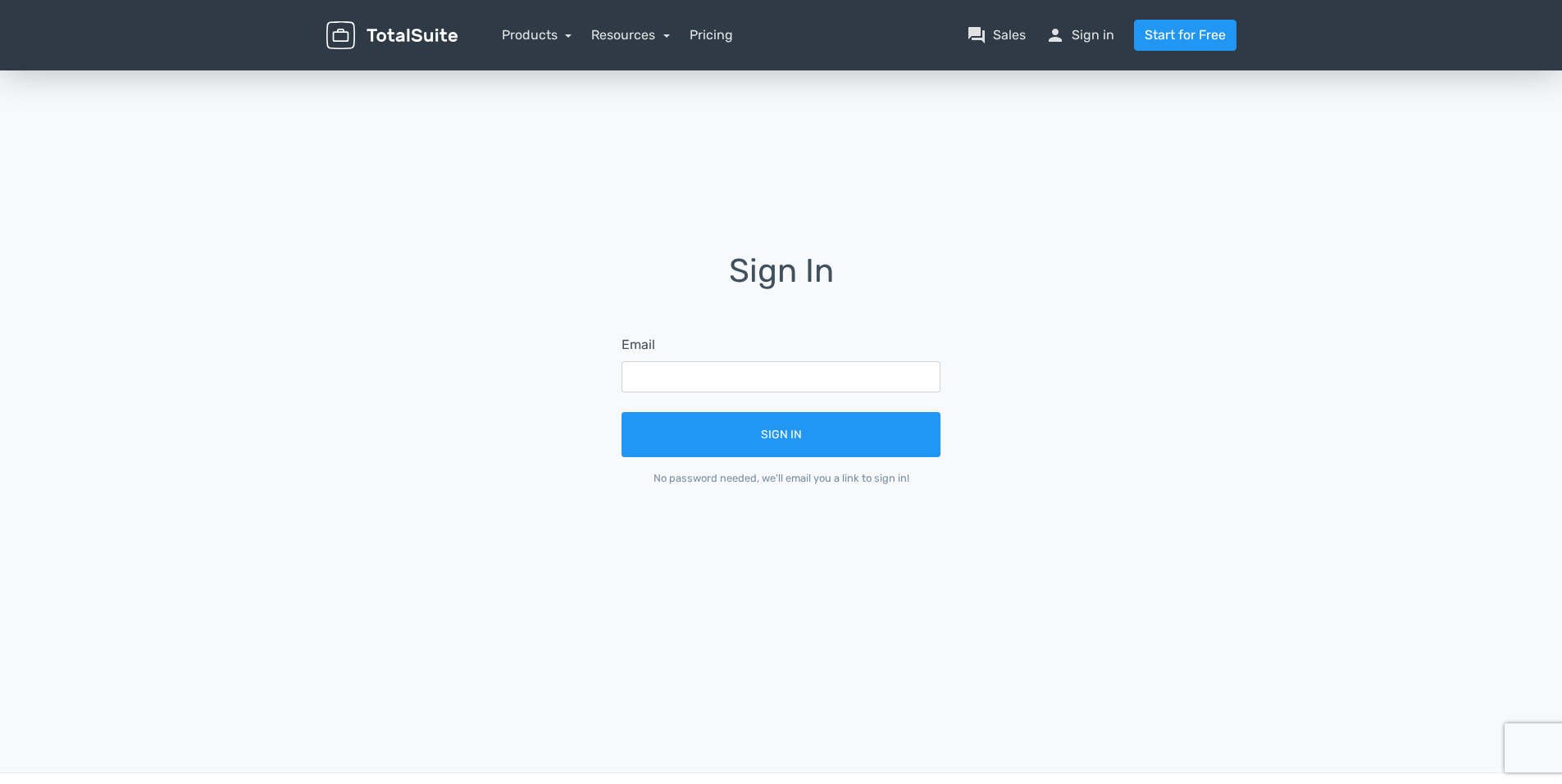
click at [412, 49] on img at bounding box center [392, 35] width 131 height 29
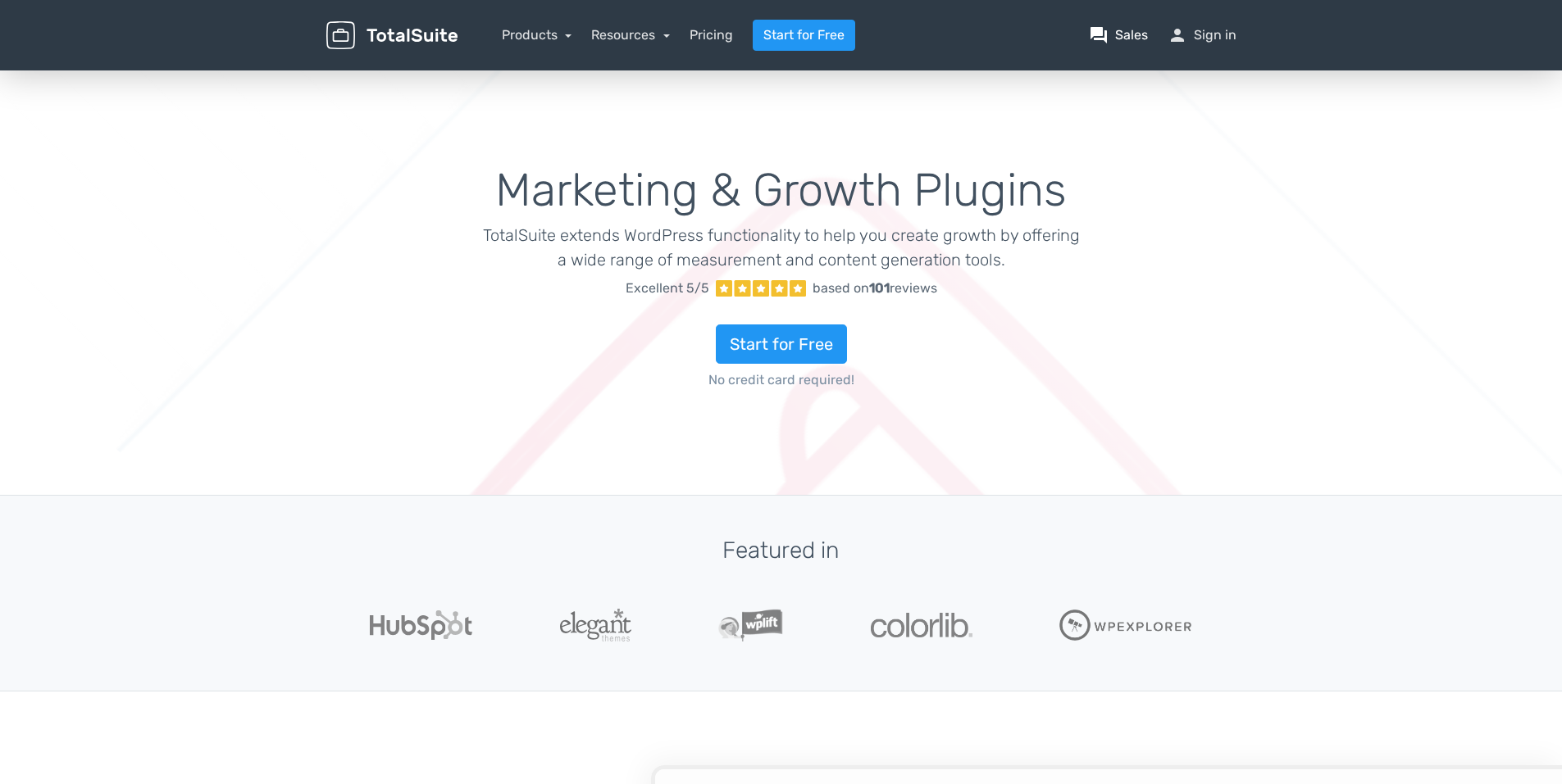
click at [1141, 30] on link "question_answer Sales" at bounding box center [1118, 36] width 59 height 20
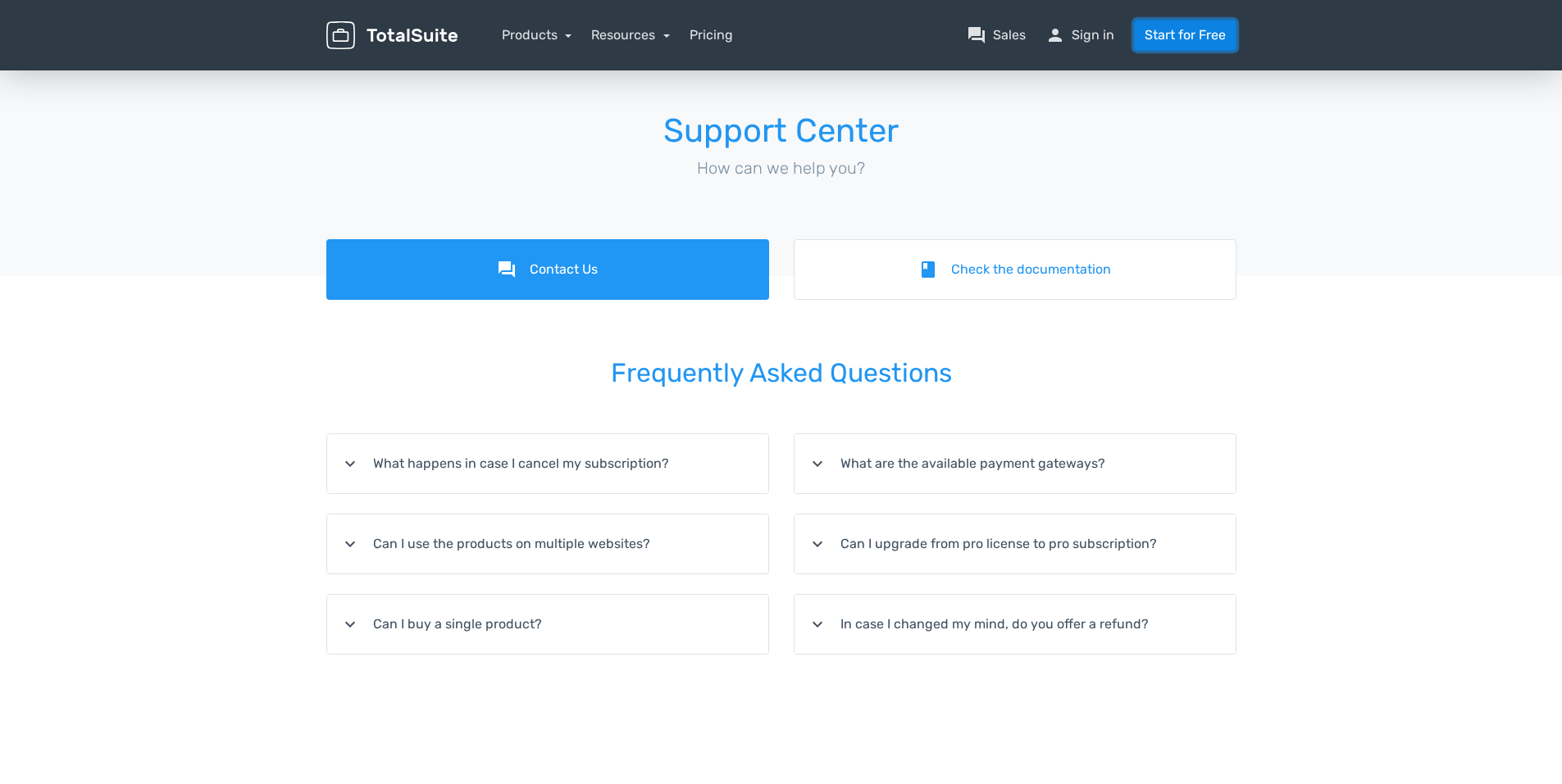
click at [1183, 29] on link "Start for Free" at bounding box center [1185, 35] width 103 height 31
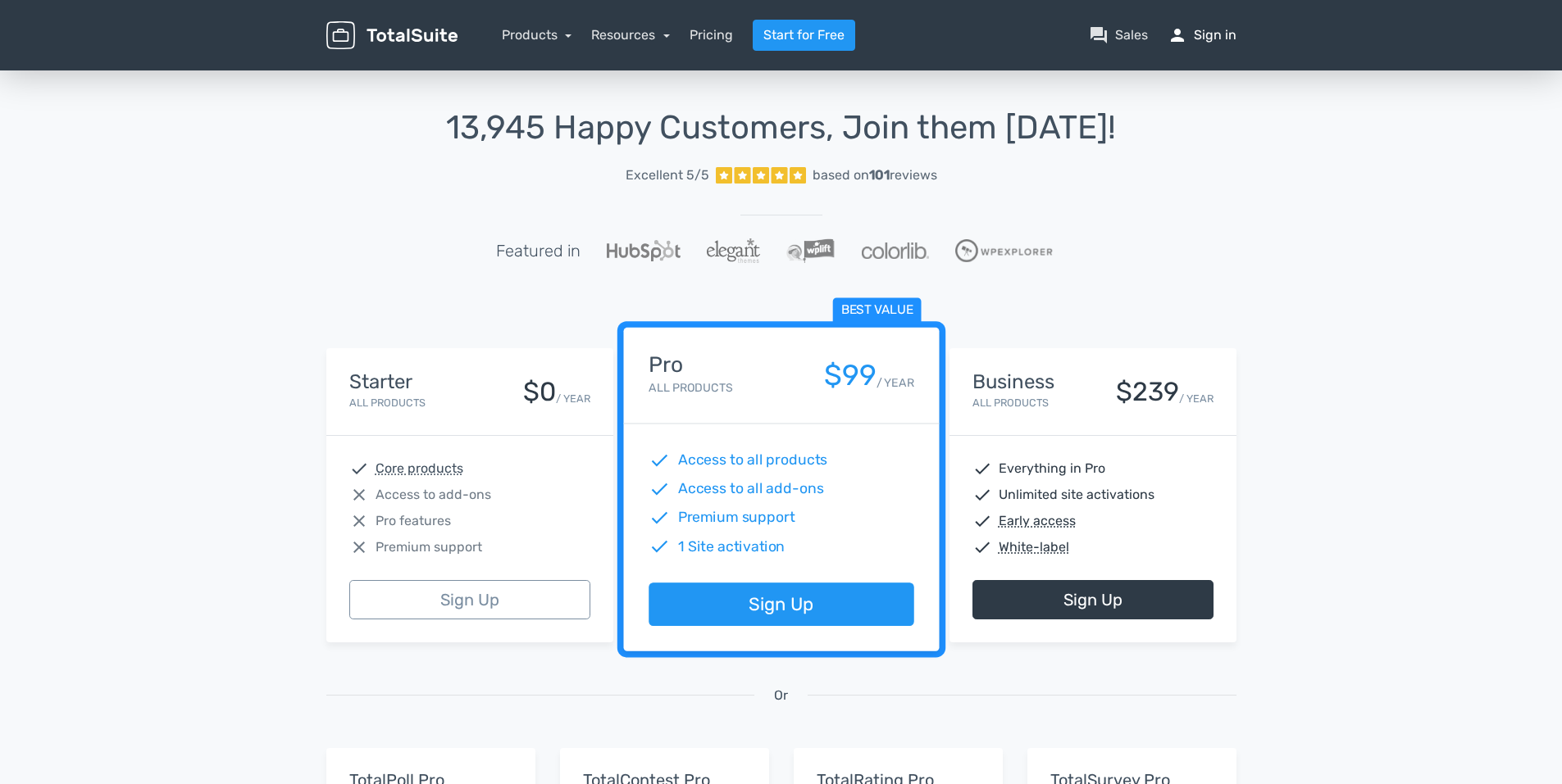
click at [1184, 30] on span "person" at bounding box center [1178, 36] width 20 height 20
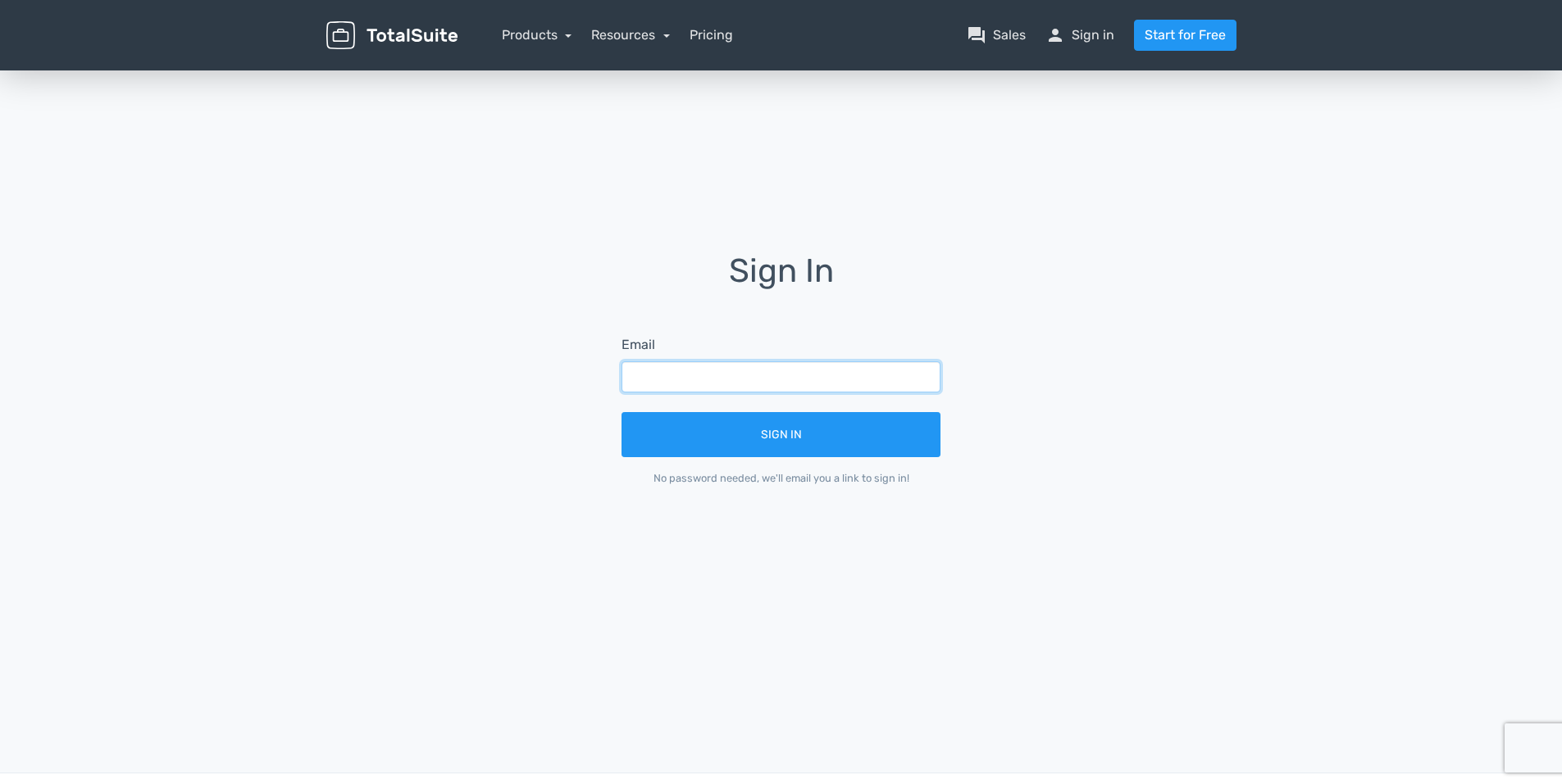
click at [634, 373] on input "text" at bounding box center [781, 376] width 319 height 31
type input "[EMAIL_ADDRESS][DOMAIN_NAME]"
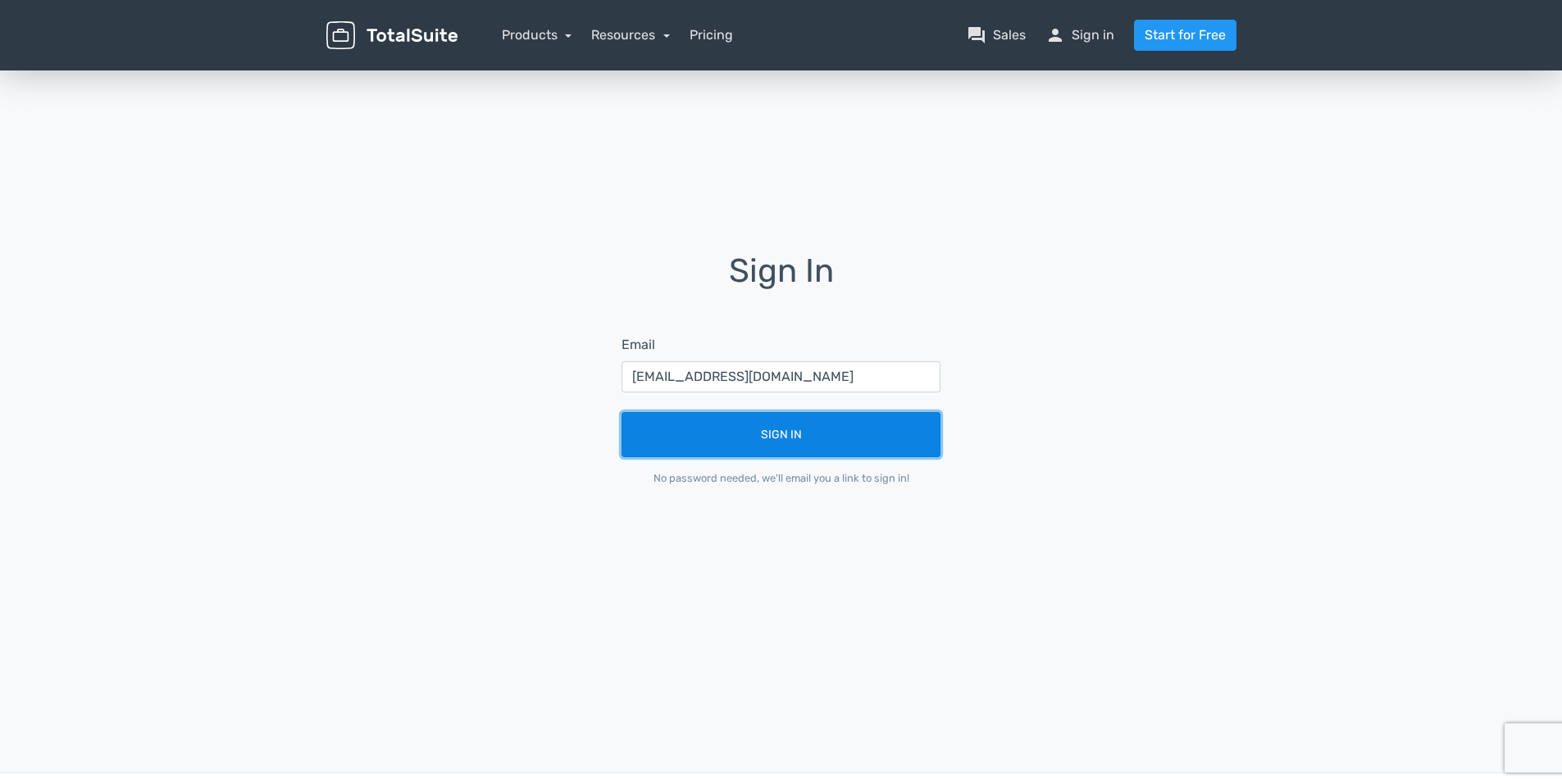
click at [764, 440] on button "Sign In" at bounding box center [781, 434] width 319 height 45
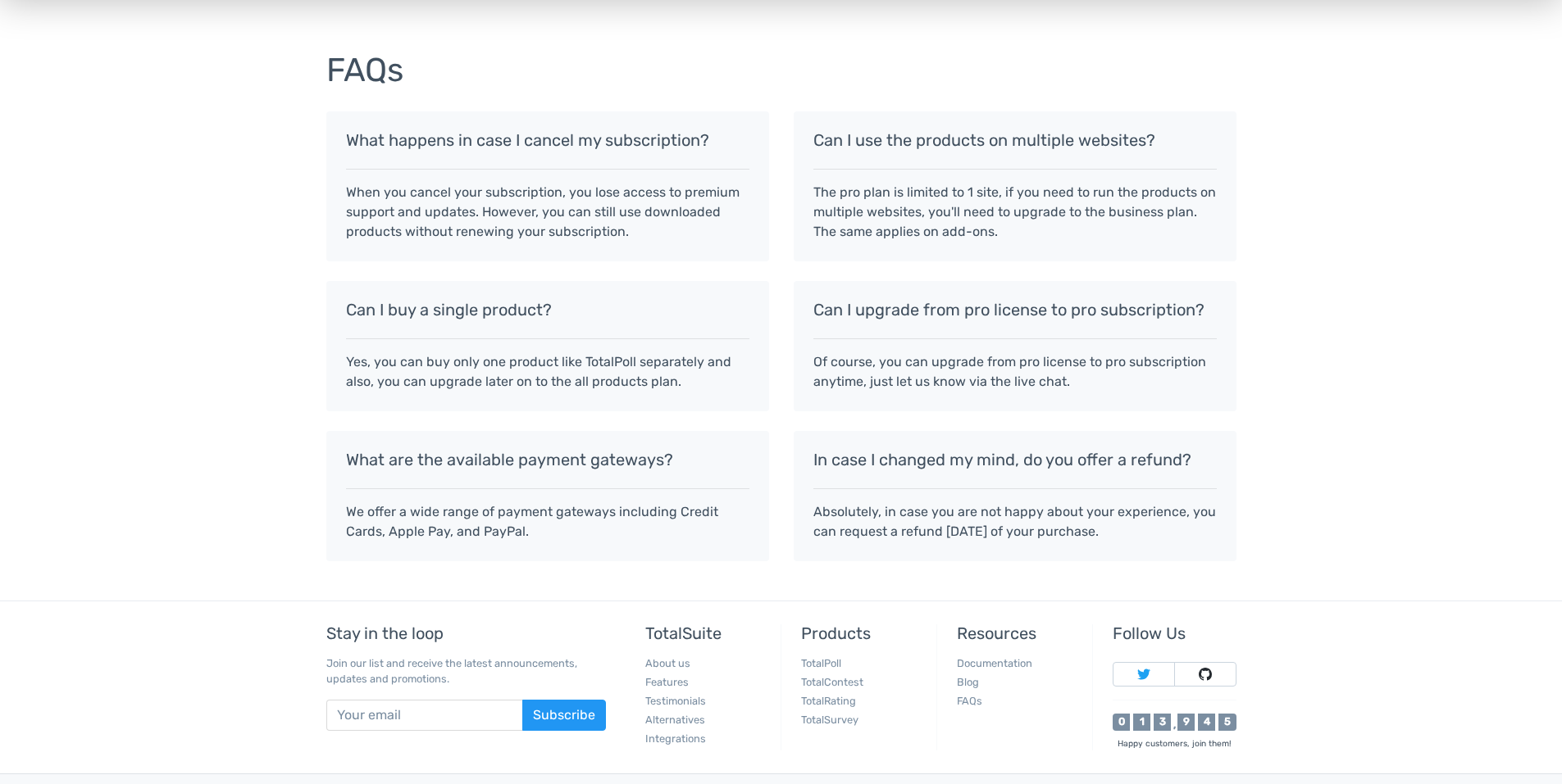
scroll to position [1389, 0]
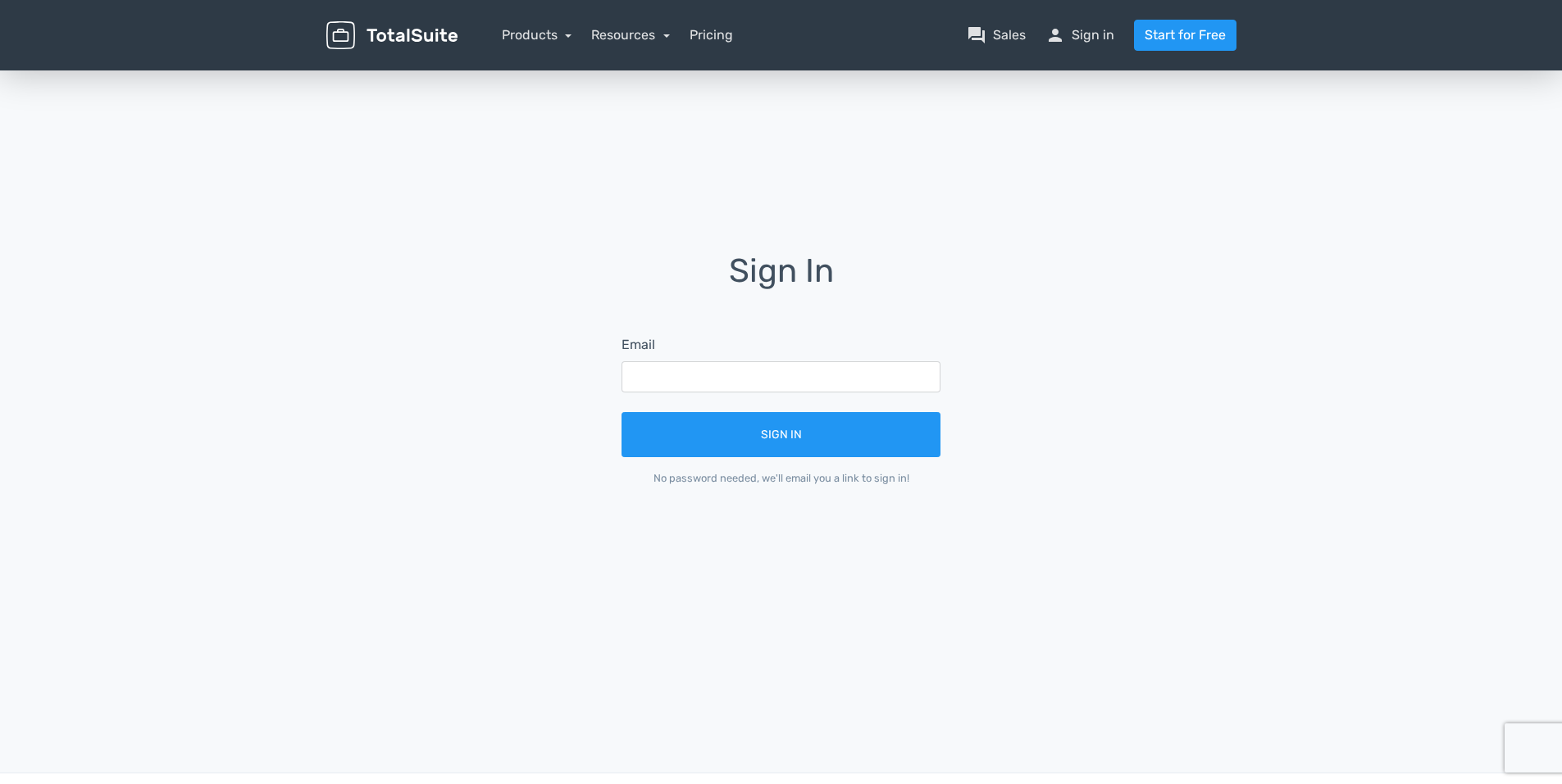
click at [418, 423] on div "Sign In Email Sign In No password needed, we'll email you a link to sign in!" at bounding box center [781, 380] width 935 height 256
click at [642, 379] on input "text" at bounding box center [781, 376] width 319 height 31
type input "mileidysbp73@gmail.com"
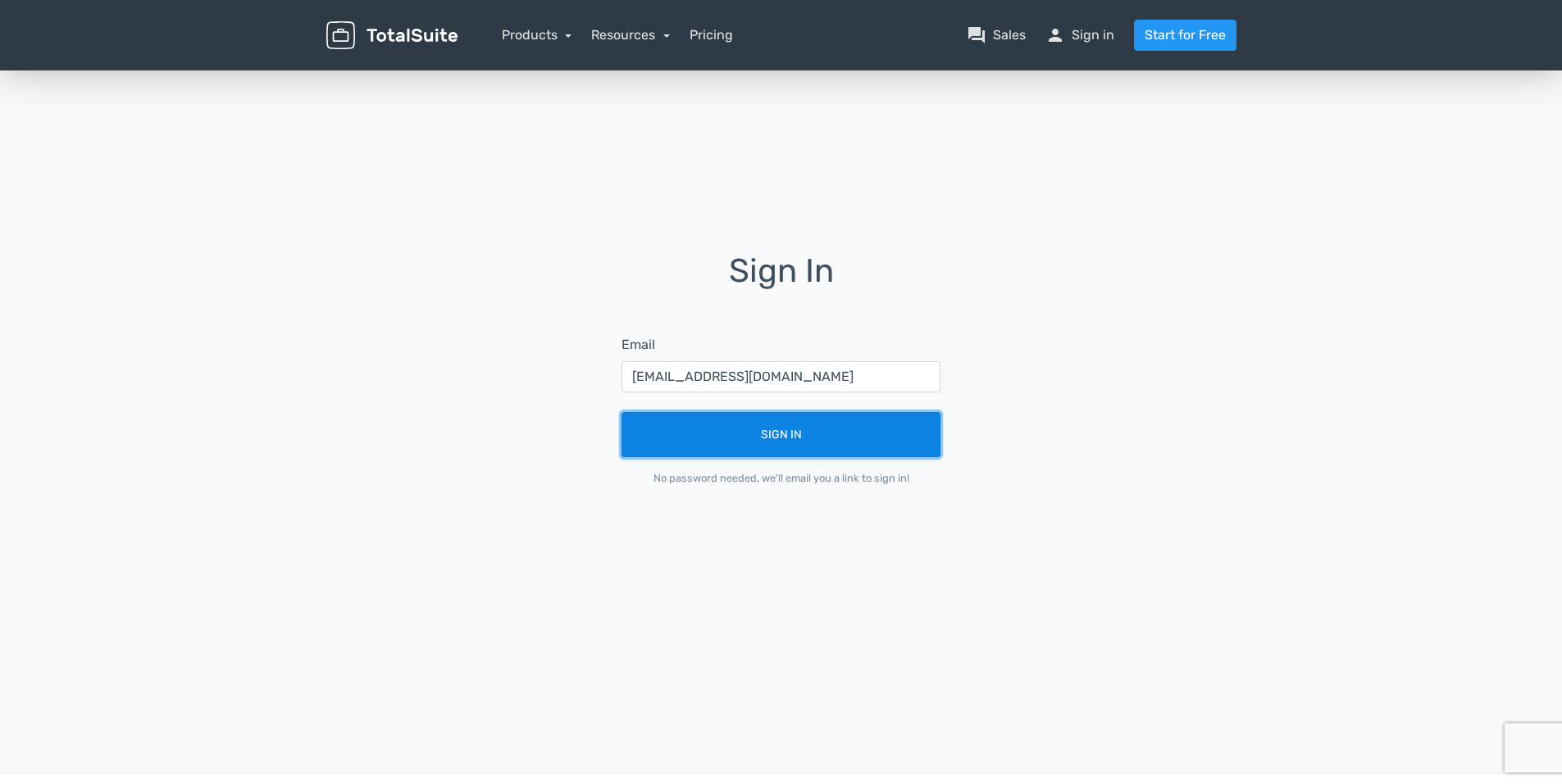
click at [763, 437] on button "Sign In" at bounding box center [781, 434] width 319 height 45
click at [767, 425] on button "Sign In" at bounding box center [781, 434] width 319 height 45
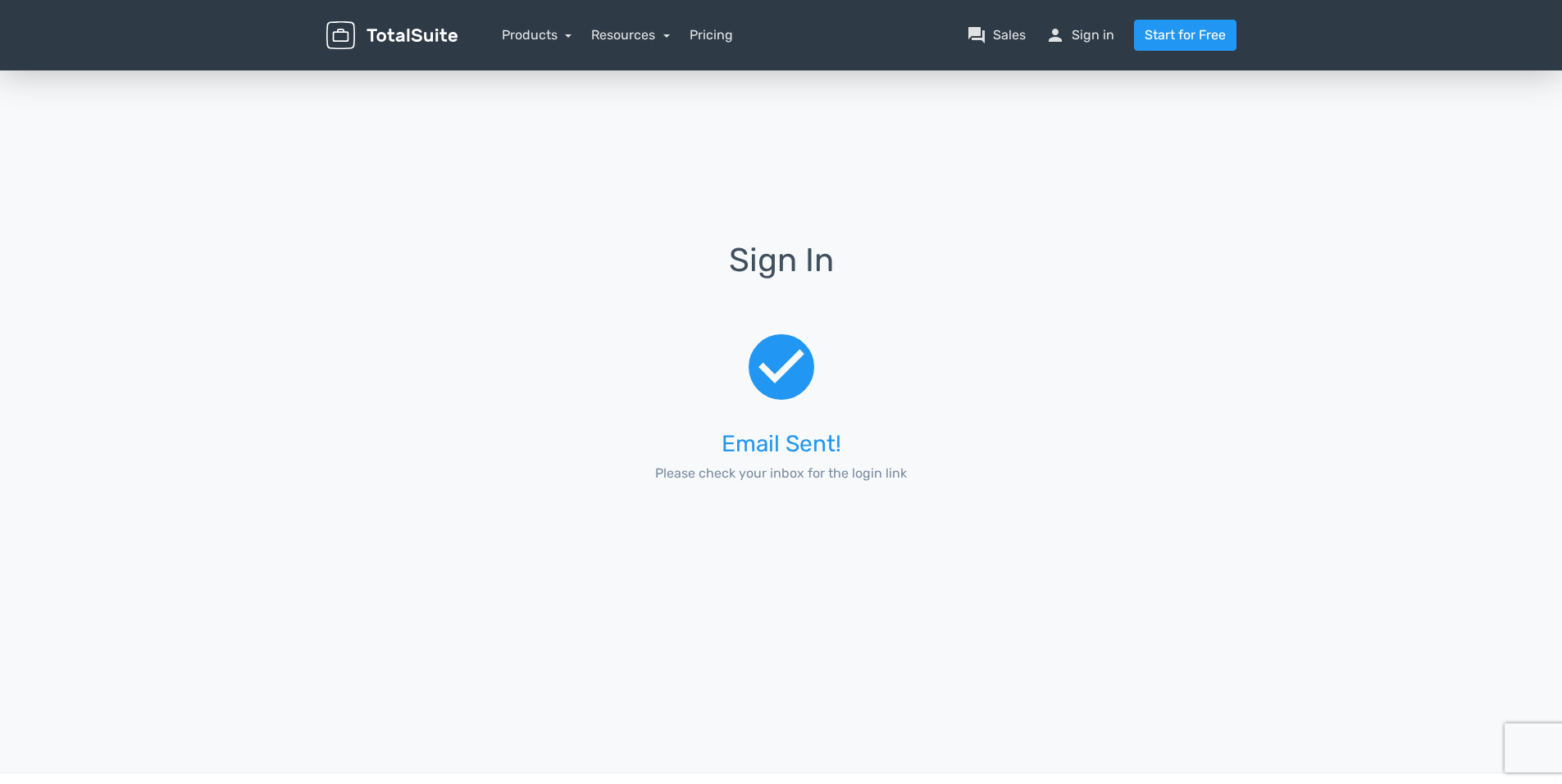
click at [797, 385] on span "check_circle" at bounding box center [781, 367] width 79 height 87
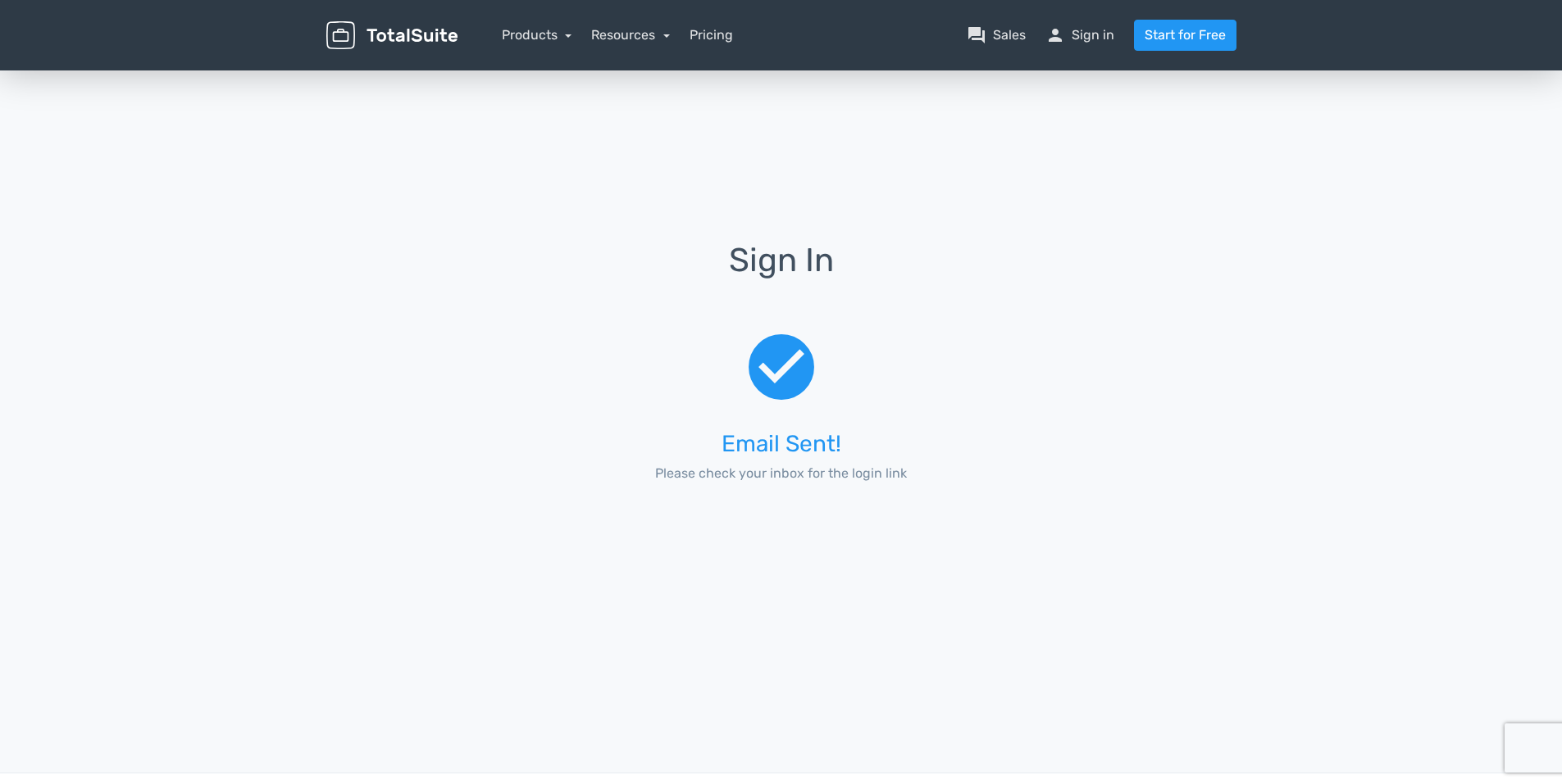
click at [578, 350] on div "Sign In check_circle Email Sent! Please check your inbox for the login link" at bounding box center [781, 381] width 935 height 277
click at [806, 390] on div "check_circle Email Sent! Please check your inbox for the login link" at bounding box center [781, 410] width 365 height 218
drag, startPoint x: 808, startPoint y: 391, endPoint x: 1040, endPoint y: 360, distance: 234.1
click at [956, 344] on div "check_circle Email Sent! Please check your inbox for the login link" at bounding box center [781, 410] width 365 height 218
click at [1034, 401] on div "Sign In check_circle Email Sent! Please check your inbox for the login link" at bounding box center [781, 381] width 935 height 277
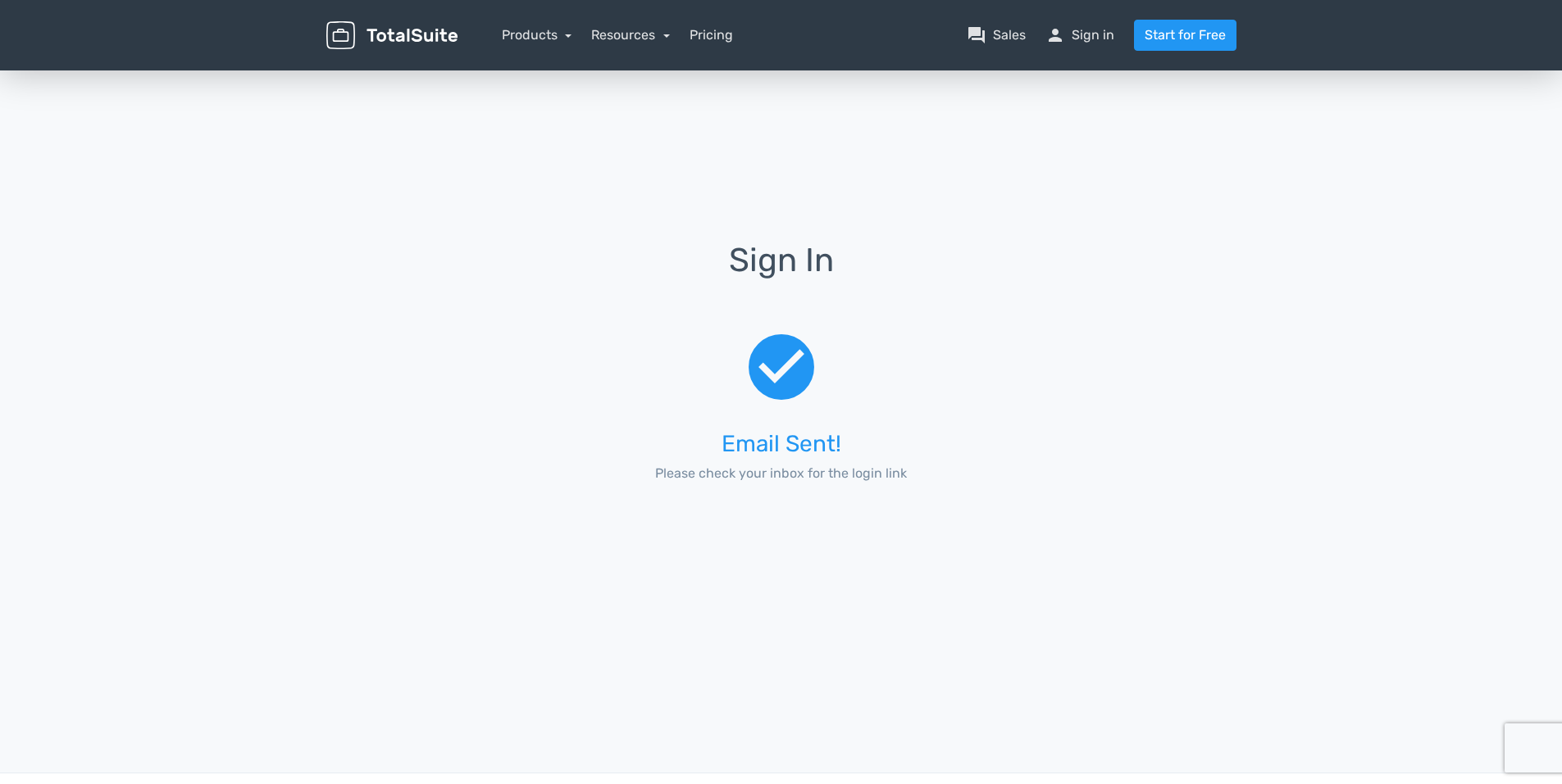
drag, startPoint x: 1028, startPoint y: 374, endPoint x: 1018, endPoint y: 378, distance: 10.8
click at [1030, 374] on div "Sign In check_circle Email Sent! Please check your inbox for the login link" at bounding box center [781, 381] width 935 height 277
click at [1025, 394] on div "Sign In check_circle Email Sent! Please check your inbox for the login link" at bounding box center [781, 381] width 935 height 277
click at [1090, 392] on div "Sign In check_circle Email Sent! Please check your inbox for the login link" at bounding box center [781, 381] width 935 height 277
